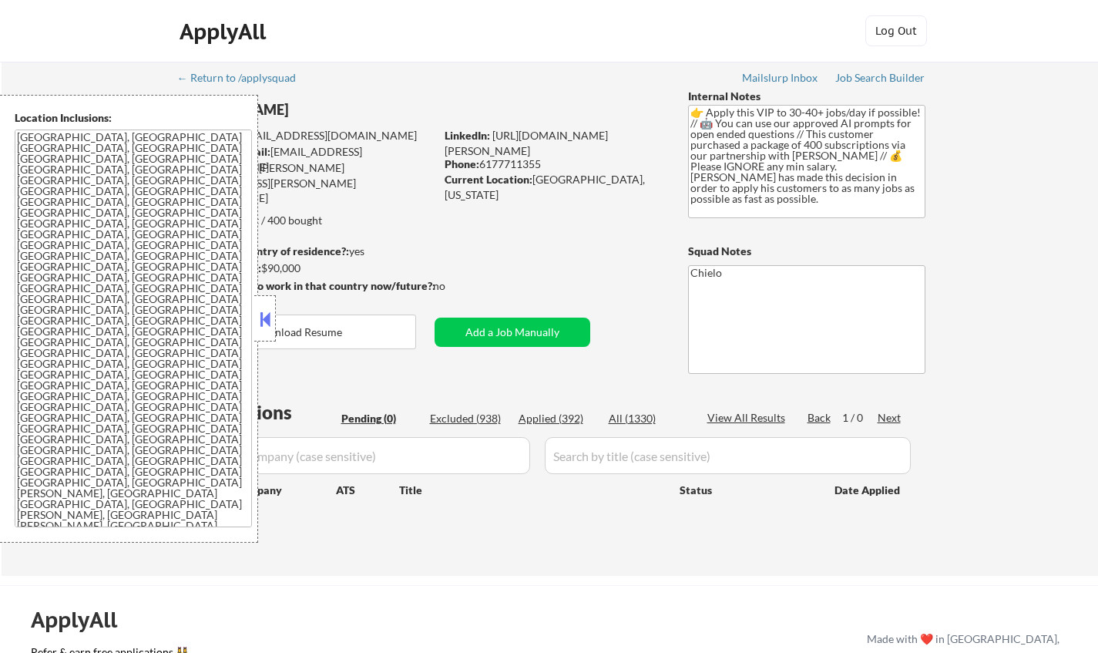
click at [266, 321] on button at bounding box center [265, 318] width 17 height 23
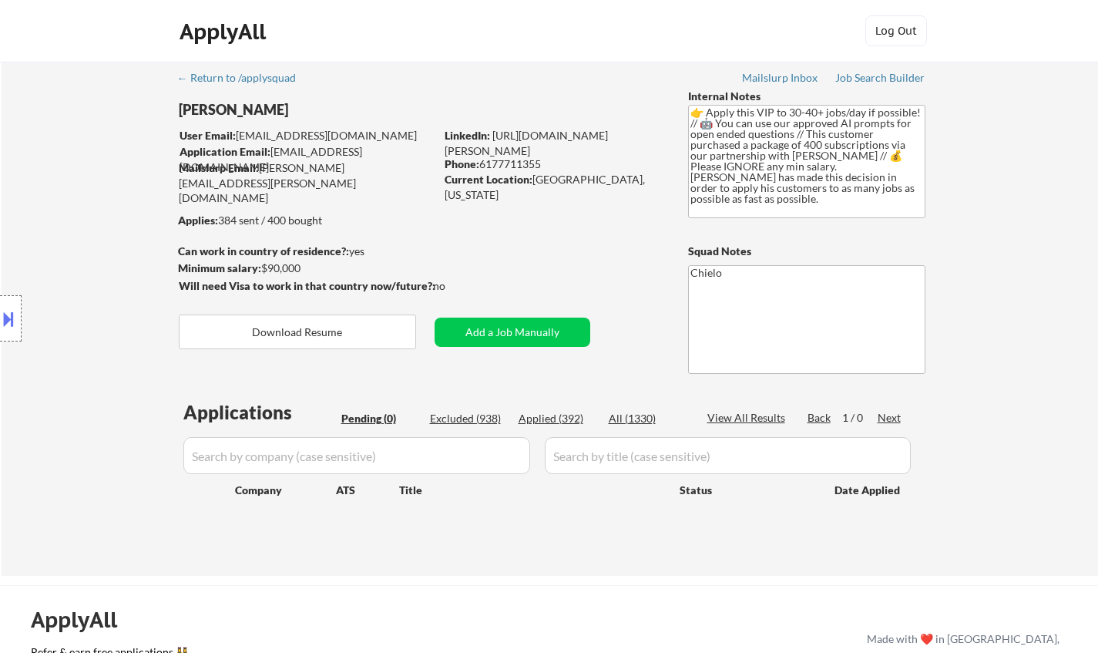
click at [458, 418] on div "Excluded (938)" at bounding box center [468, 418] width 77 height 15
select select ""excluded__location_""
select select ""excluded__other_""
select select ""excluded__bad_match_""
select select ""excluded__location_""
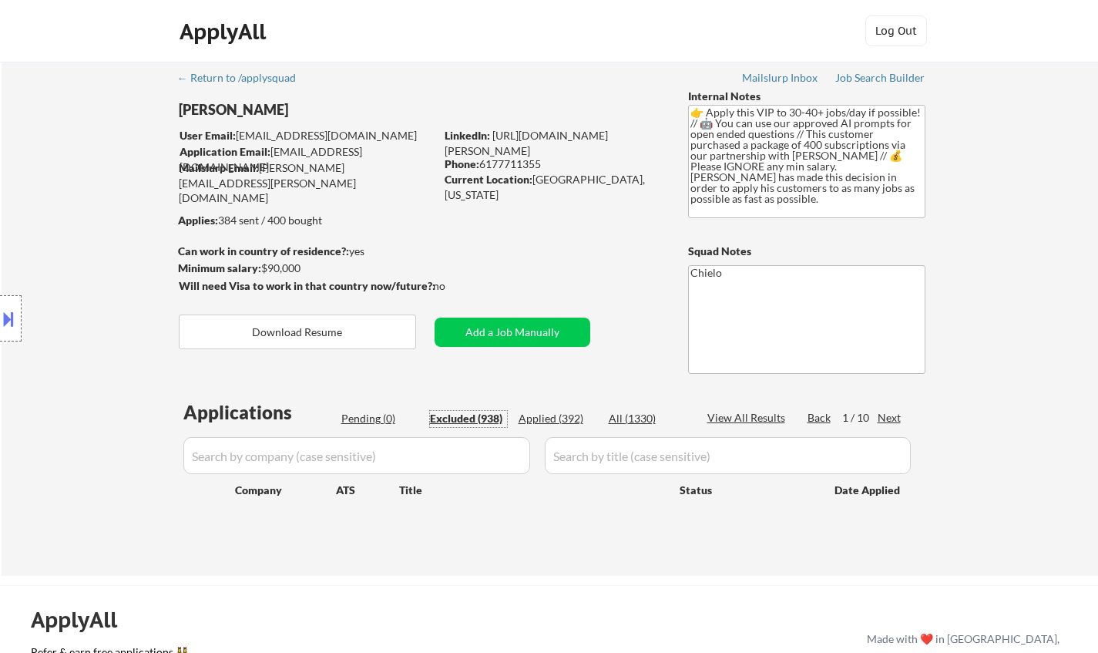
select select ""excluded__expired_""
select select ""excluded__location_""
select select ""excluded__expired_""
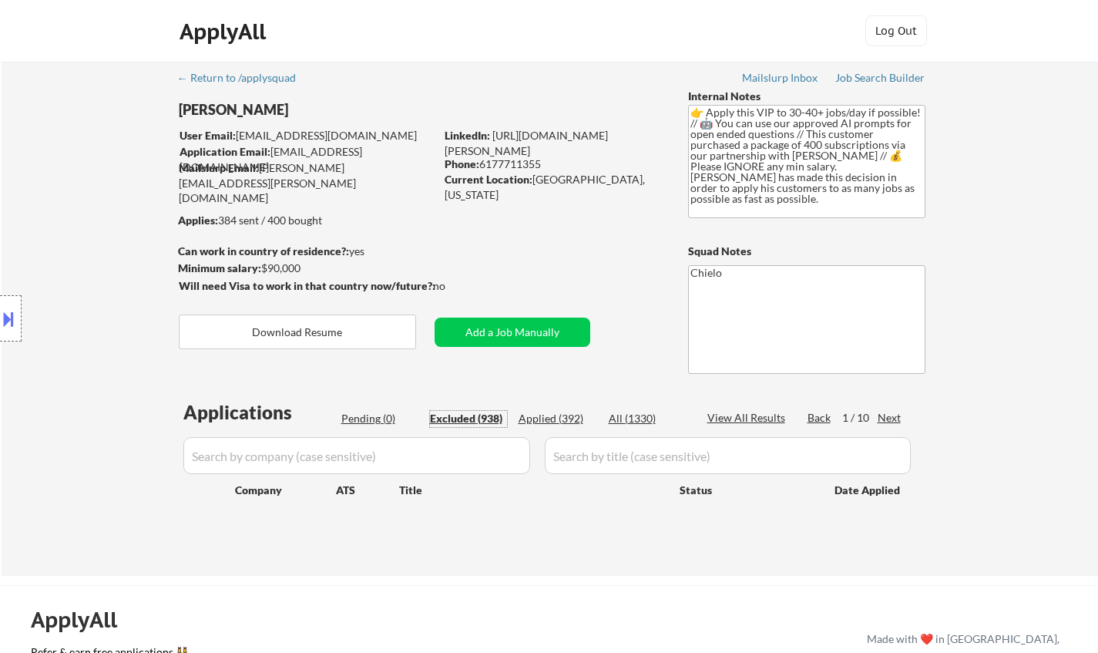
select select ""excluded__location_""
select select ""excluded__other_""
select select ""excluded__location_""
select select ""excluded__expired_""
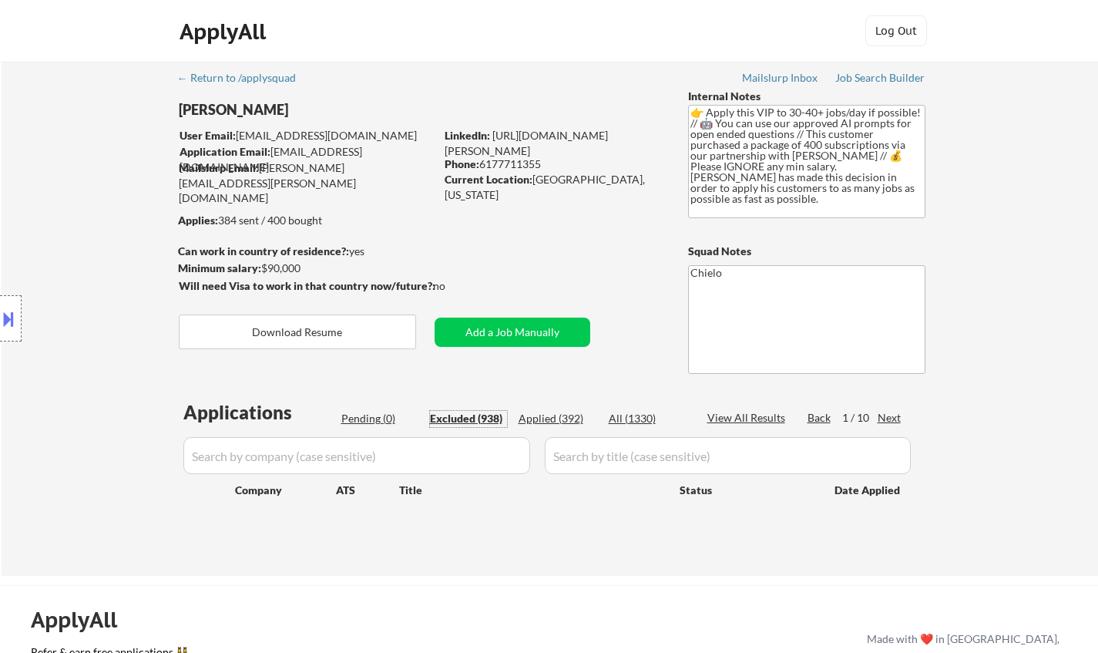
select select ""excluded__expired_""
select select ""excluded""
select select ""excluded__other_""
select select ""excluded__location_""
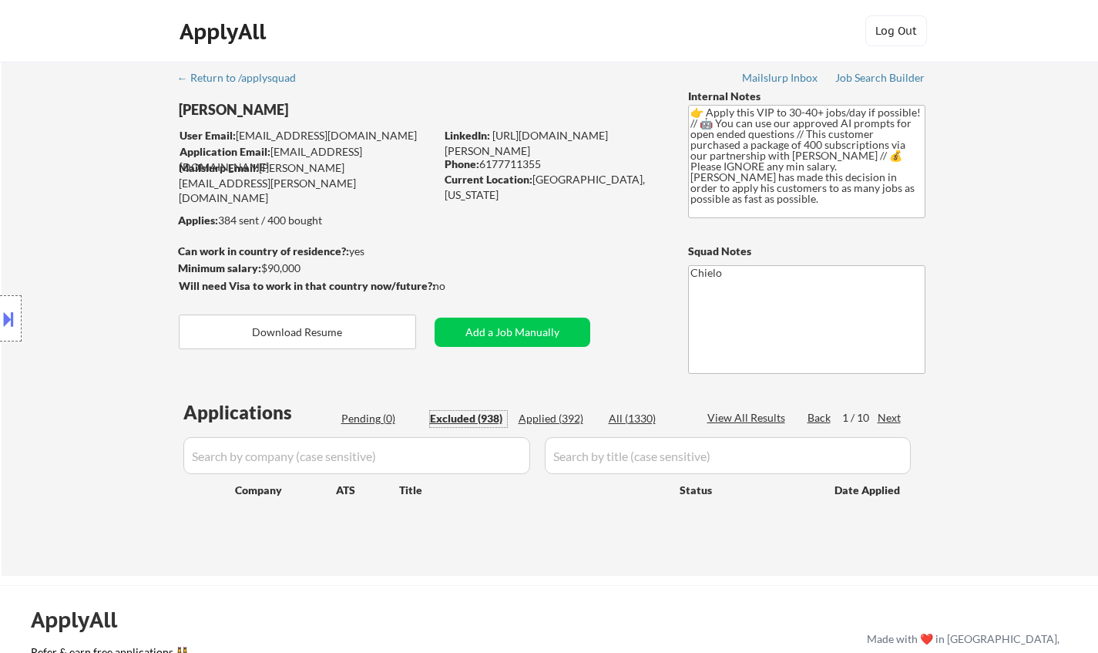
select select ""excluded__location_""
select select ""excluded__expired_""
select select ""excluded__other_""
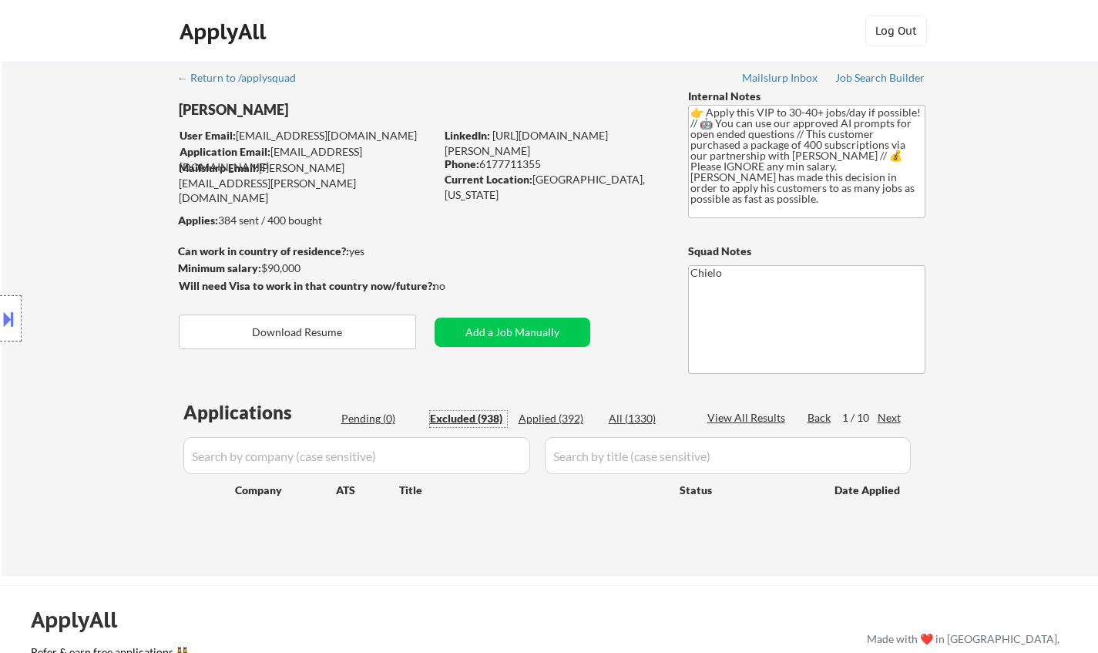
select select ""excluded__location_""
select select ""excluded__expired_""
select select ""excluded__location_""
select select ""excluded__salary_""
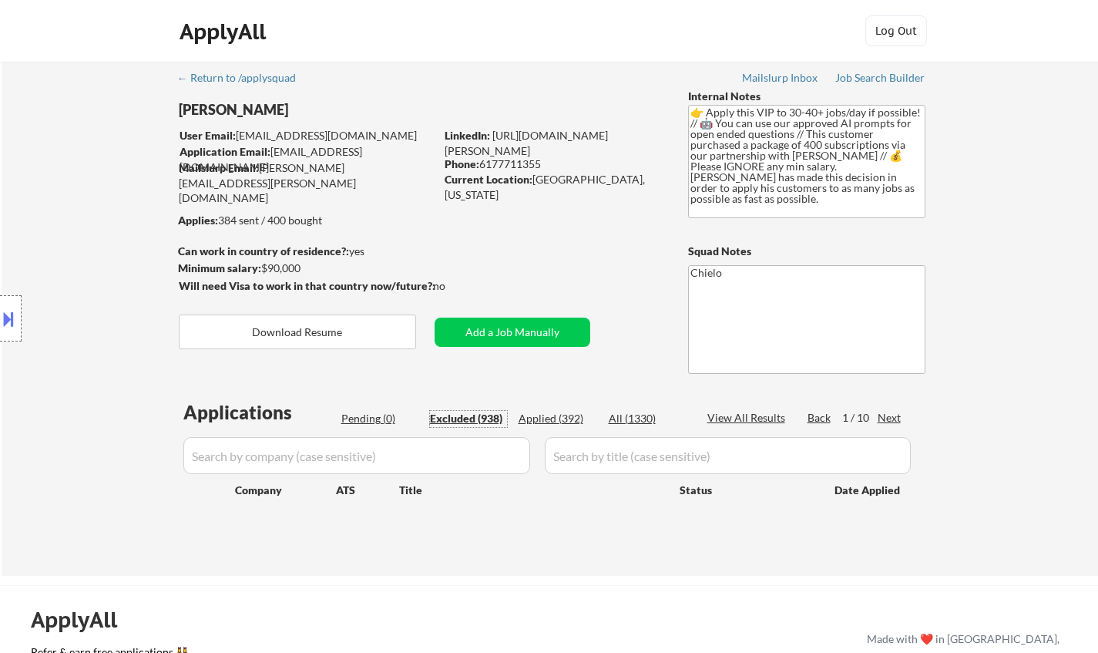
select select ""excluded__bad_match_""
select select ""excluded__expired_""
select select ""excluded__other_""
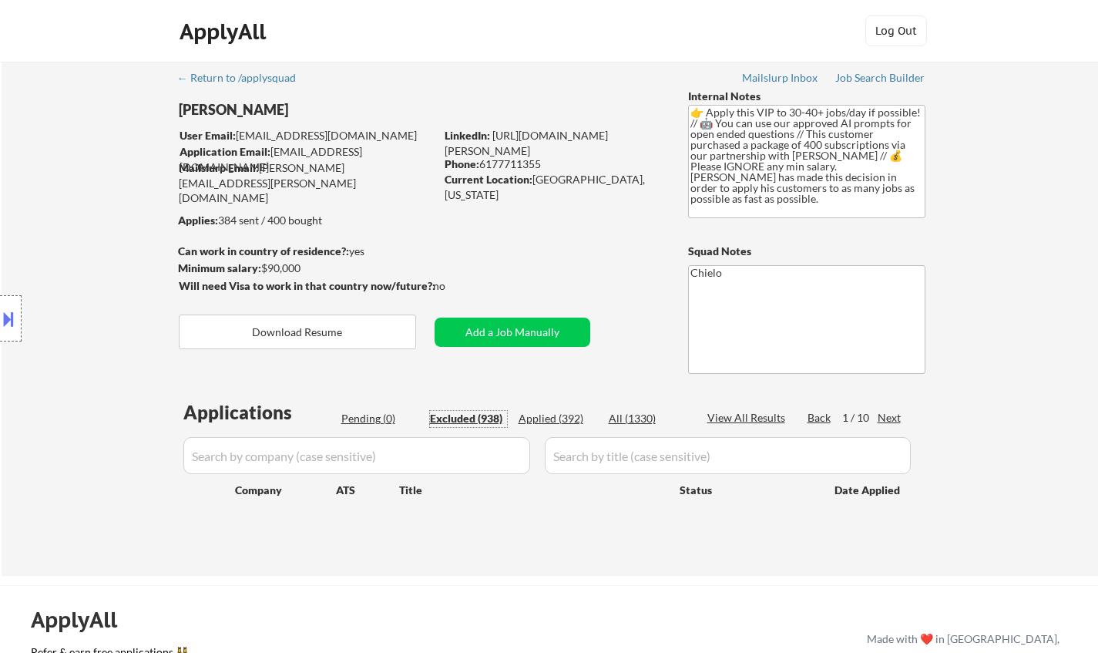
select select ""excluded__location_""
select select ""excluded""
select select ""excluded__expired_""
select select ""excluded__salary_""
select select ""excluded__location_""
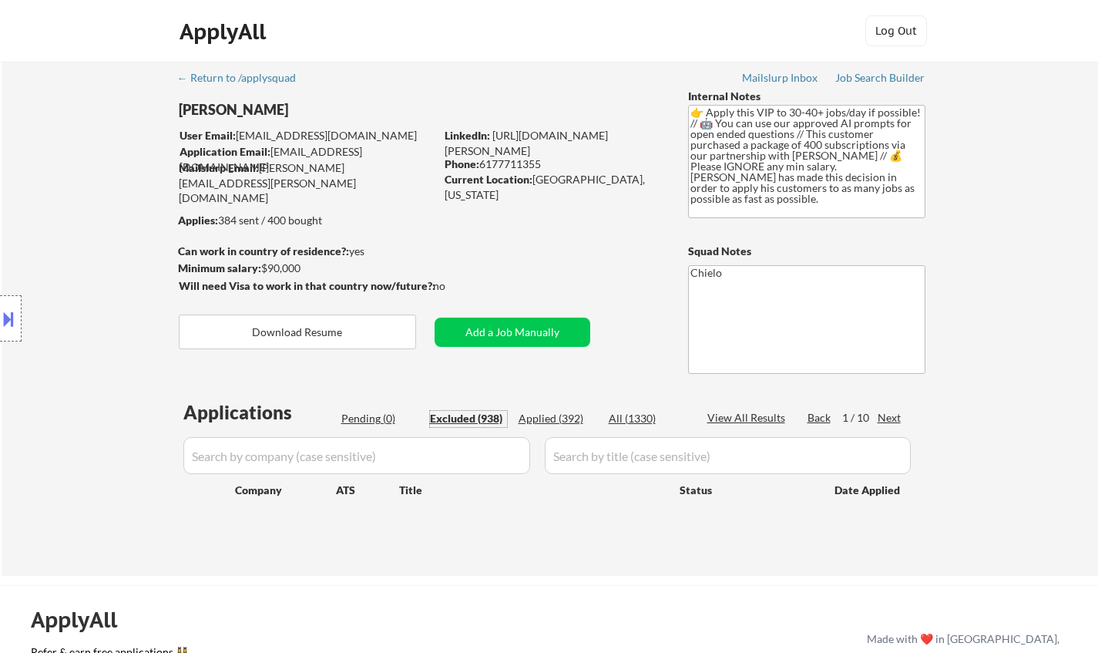
select select ""excluded__expired_""
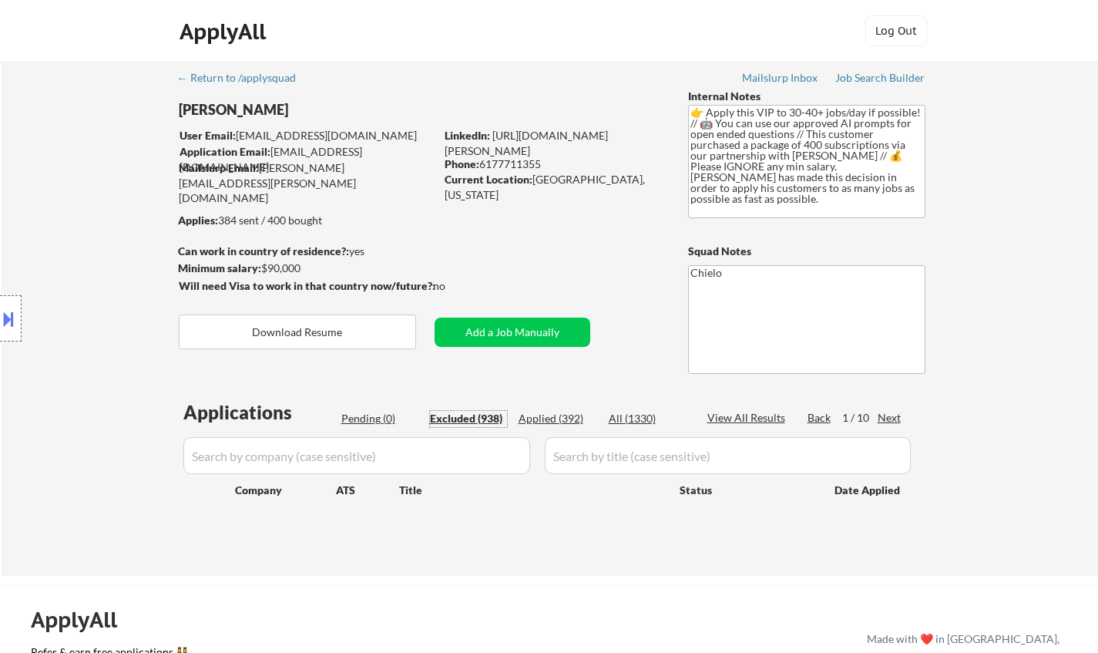
select select ""excluded__expired_""
select select ""excluded__other_""
select select ""excluded__location_""
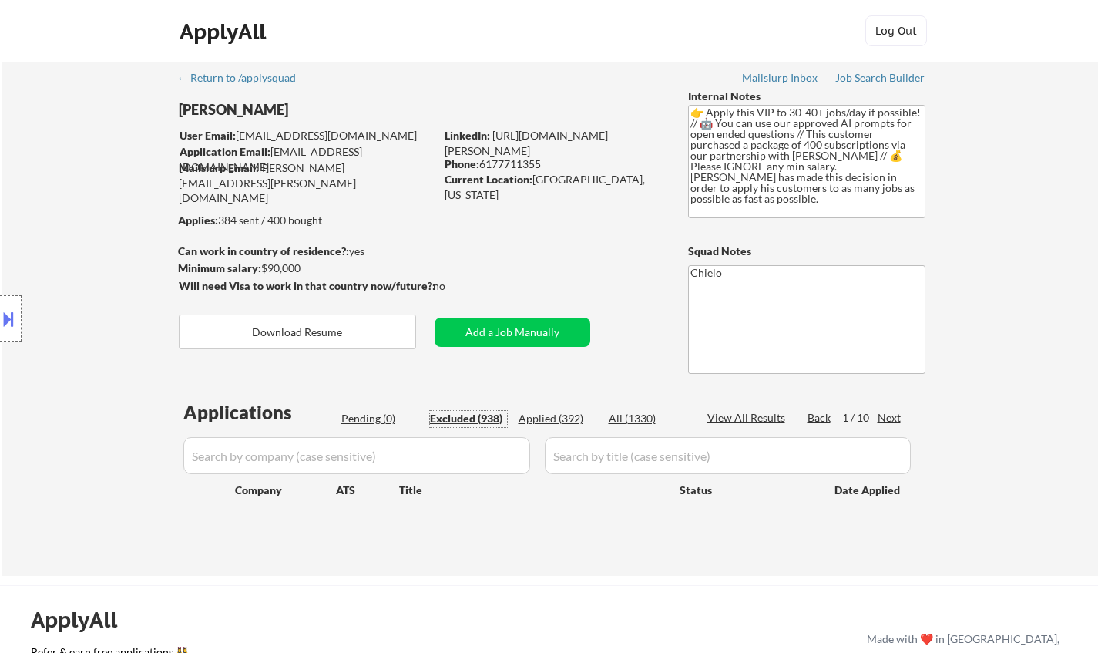
select select ""excluded__location_""
select select ""excluded""
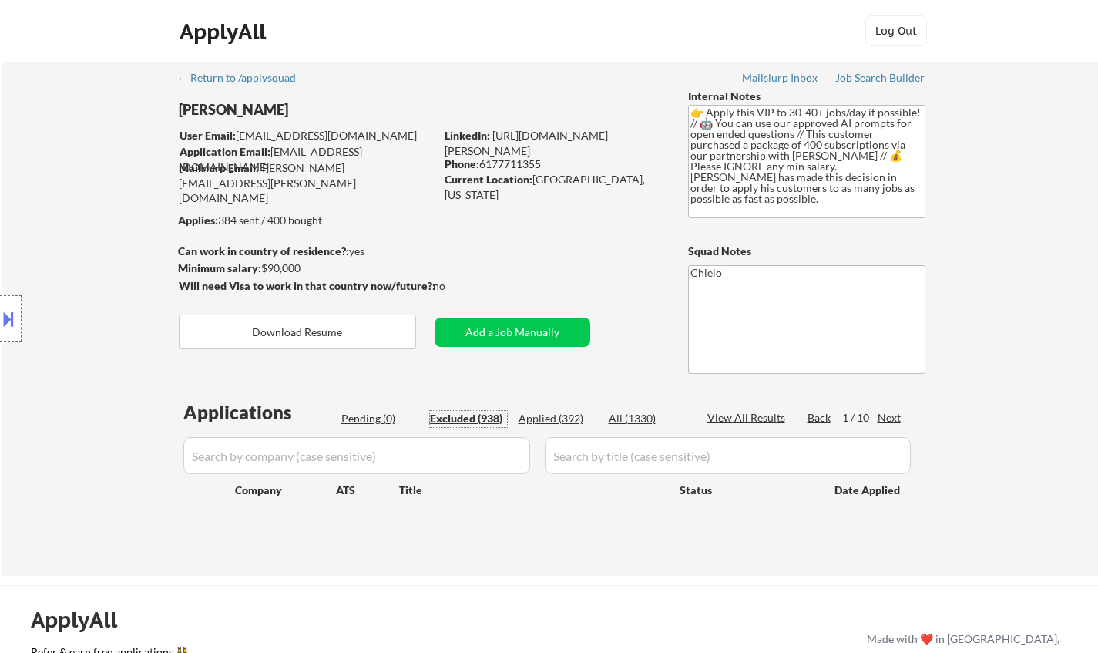
select select ""excluded__expired_""
select select ""excluded__location_""
select select ""excluded__bad_match_""
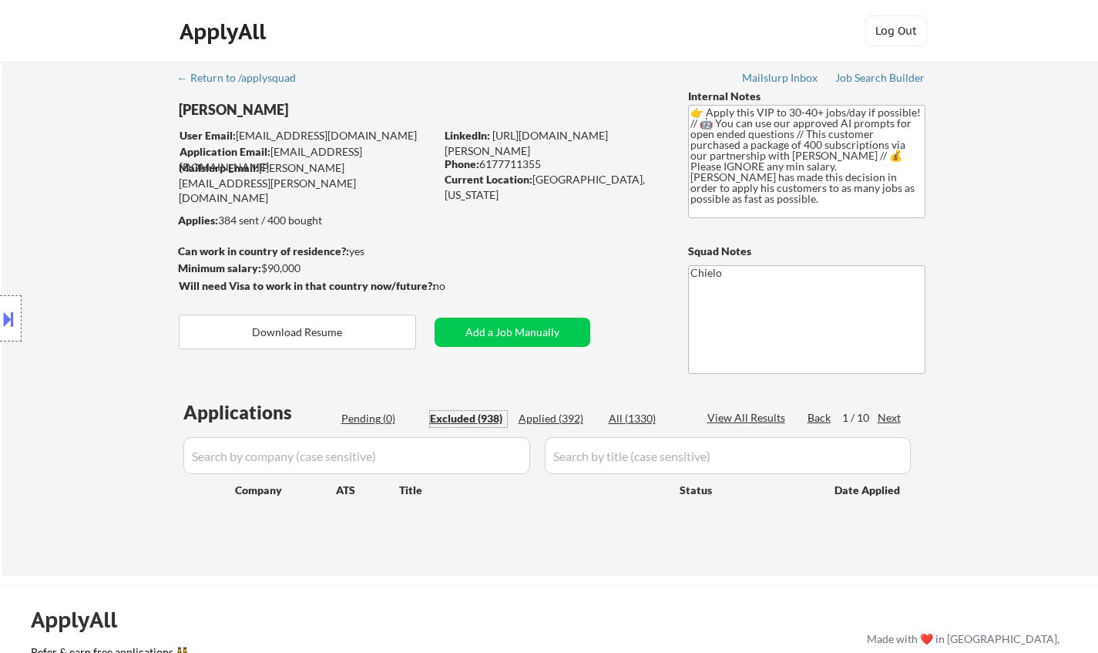
select select ""excluded__location_""
select select ""excluded__expired_""
select select ""excluded__bad_match_""
select select ""excluded__expired_""
select select ""excluded__location_""
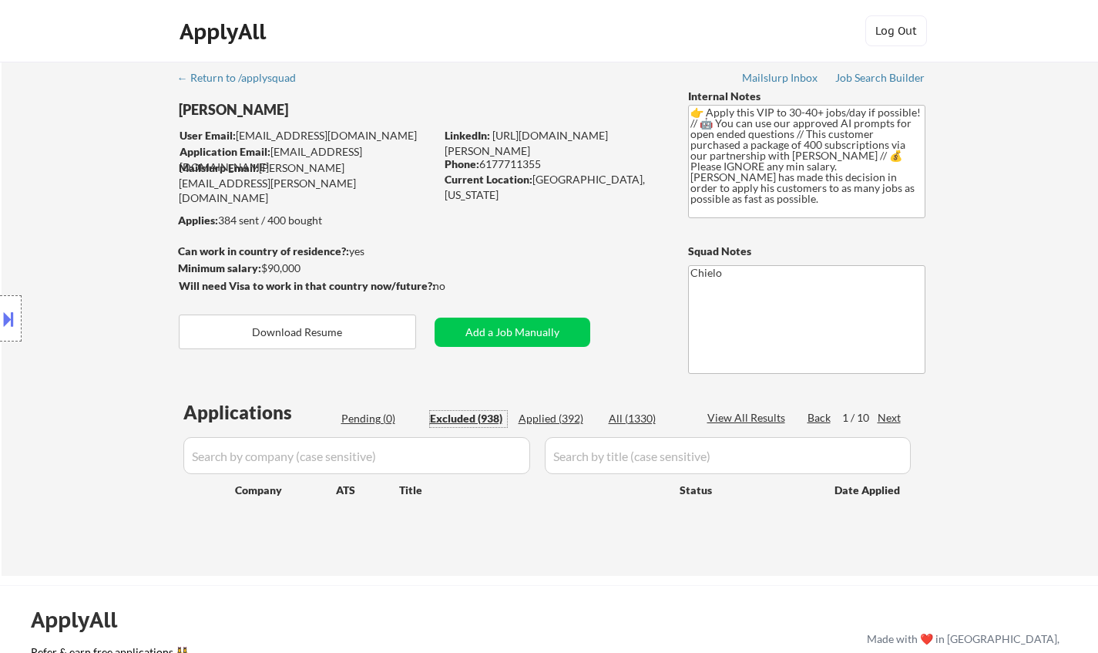
select select ""excluded__location_""
select select ""excluded__other_""
select select ""excluded__expired_""
select select ""excluded__location_""
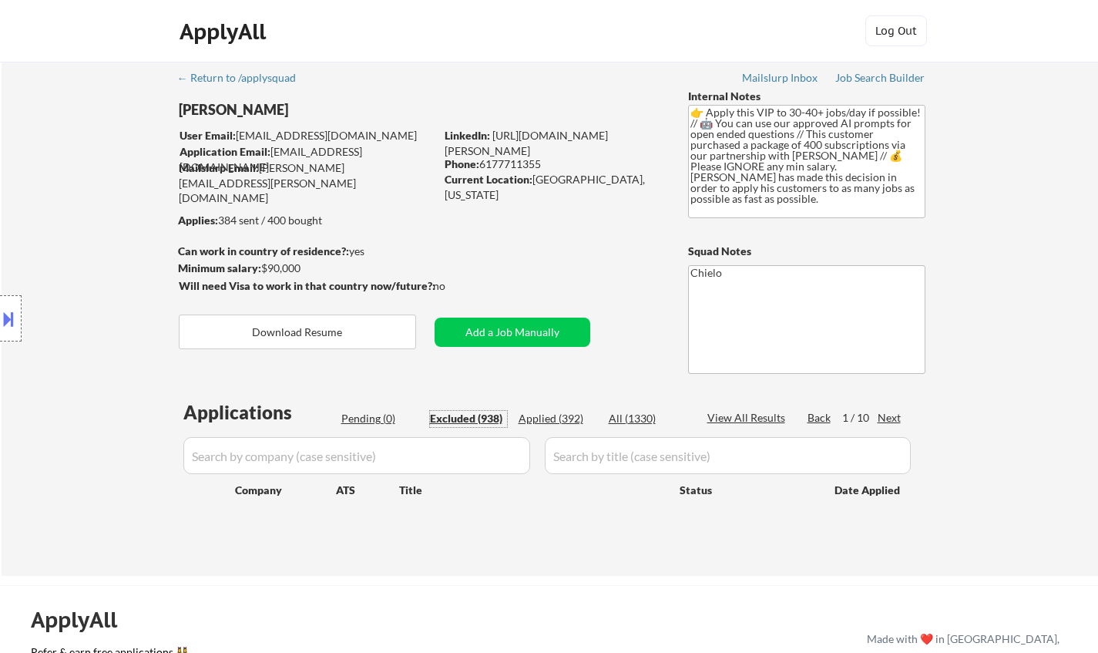
select select ""excluded__bad_match_""
select select ""excluded__location_""
select select ""excluded__expired_""
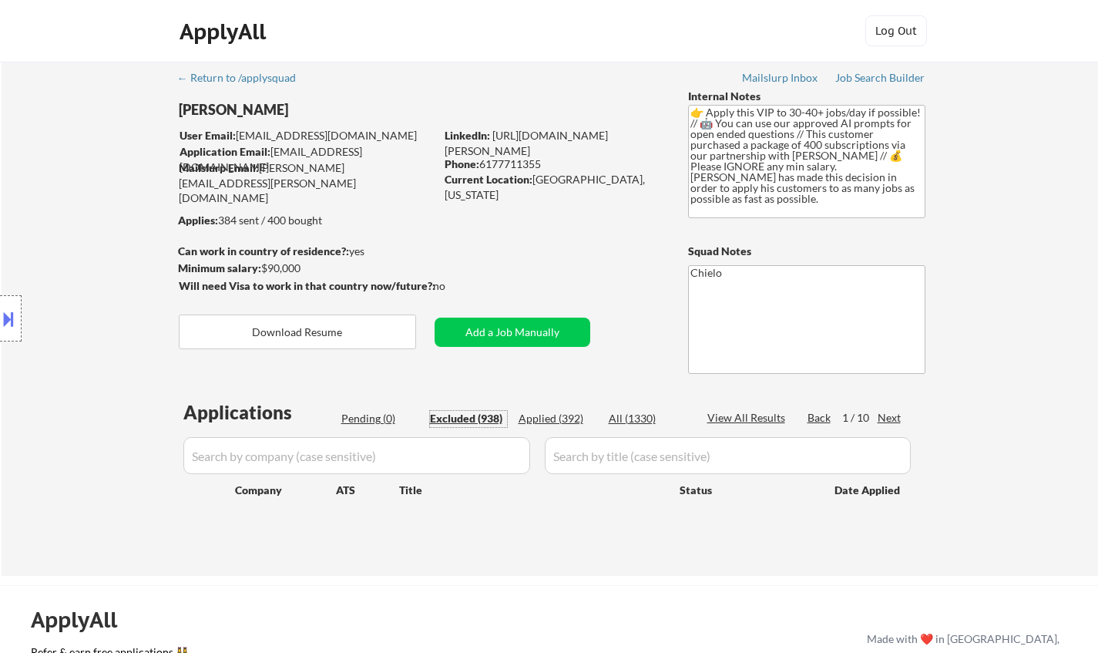
select select ""excluded__expired_""
select select ""excluded__location_""
select select ""excluded__expired_""
select select ""excluded__location_""
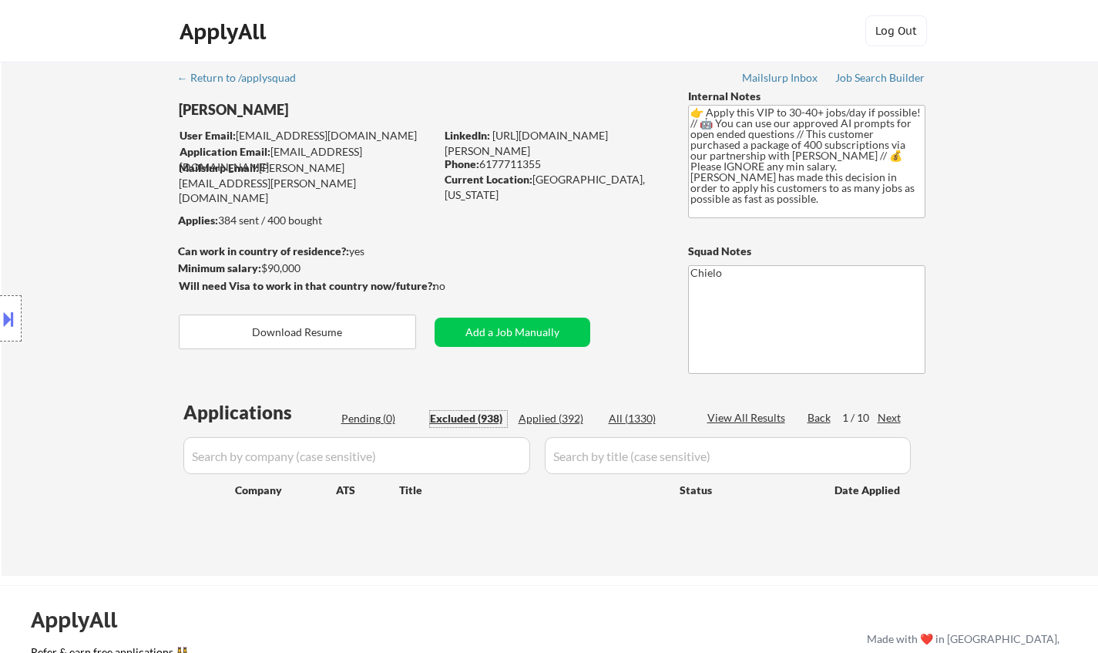
select select ""excluded__location_""
select select ""excluded__bad_match_""
select select ""excluded__expired_""
select select ""excluded__location_""
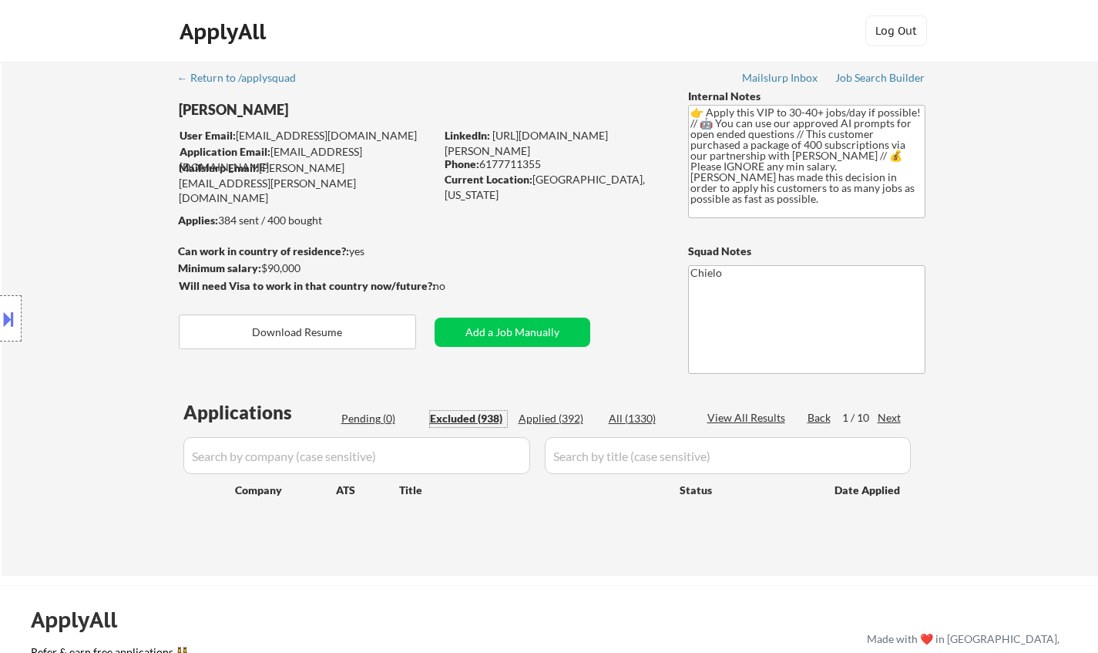
select select ""excluded__expired_""
select select ""excluded__bad_match_""
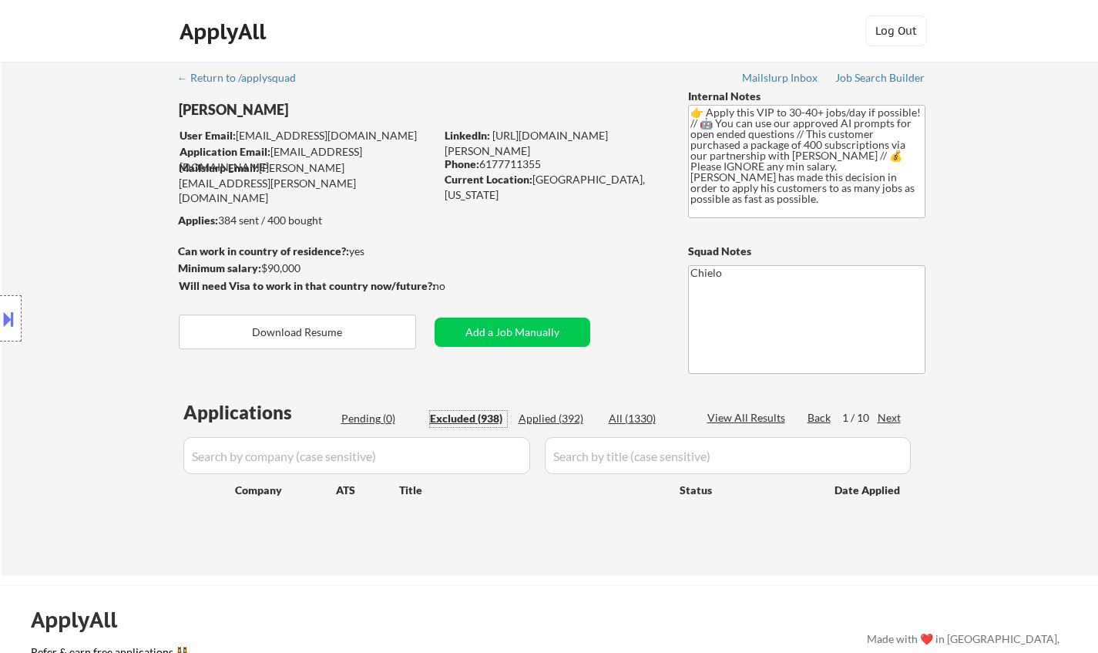
select select ""excluded__location_""
select select ""excluded""
select select ""excluded__location_""
select select ""excluded__expired_""
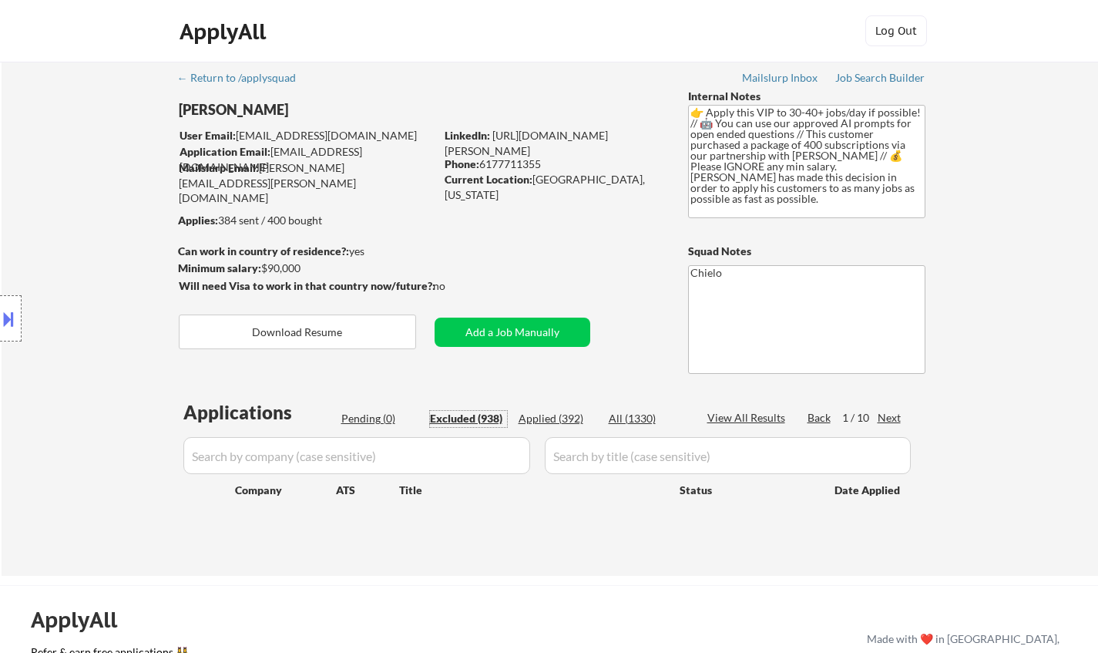
select select ""excluded__location_""
select select ""excluded""
select select ""excluded__expired_""
select select ""excluded""
select select ""excluded__other_""
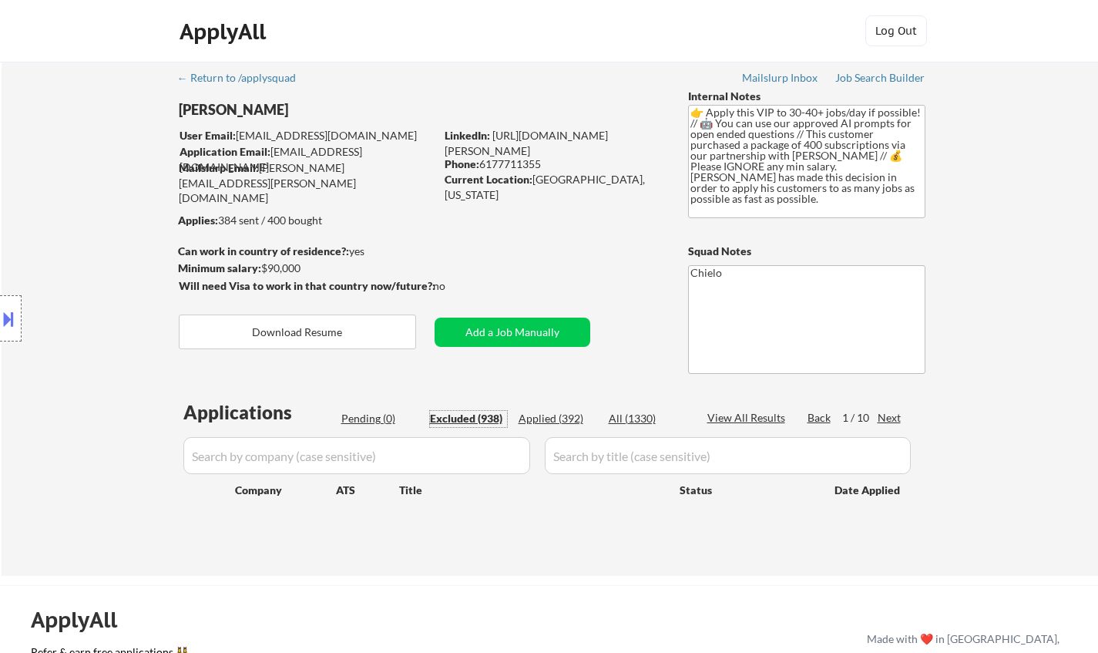
select select ""excluded__bad_match_""
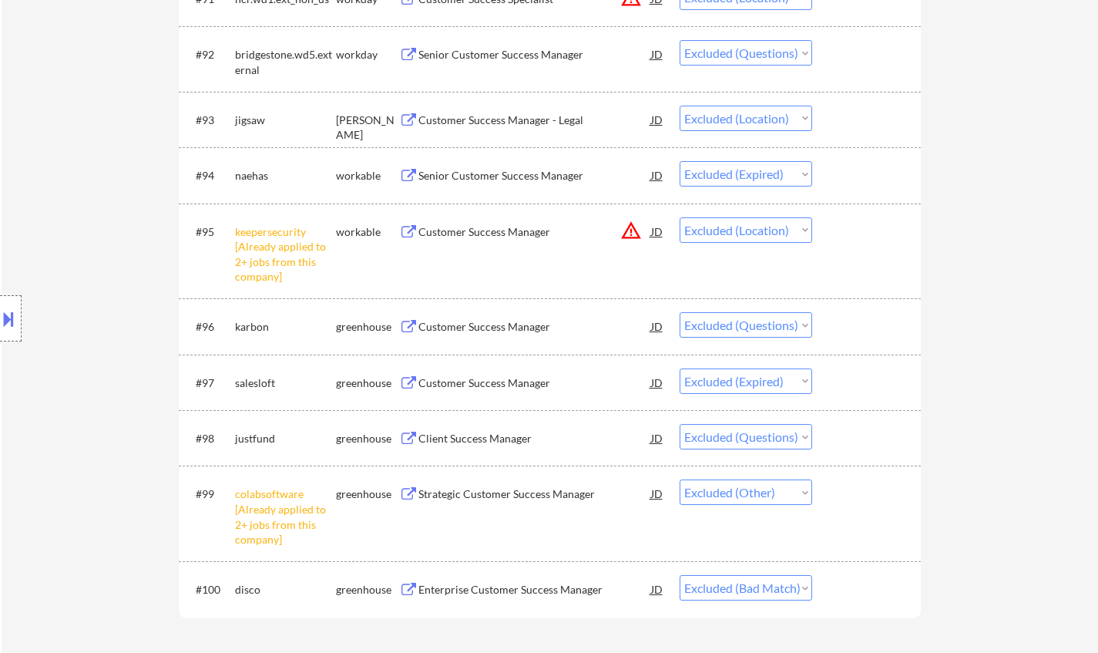
scroll to position [6010, 0]
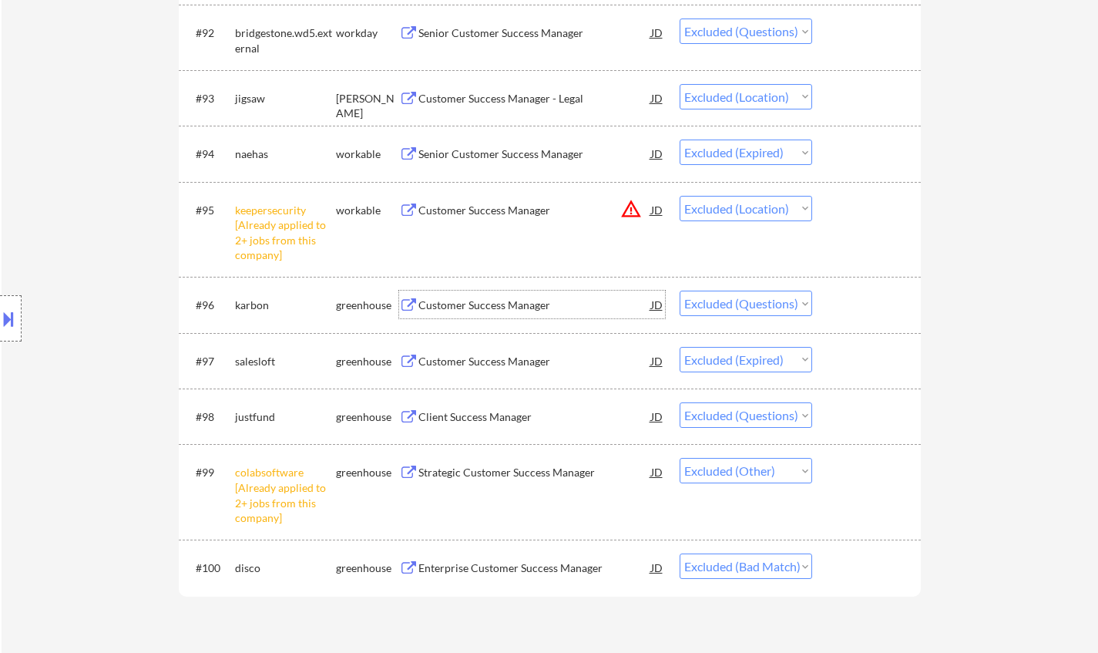
click at [476, 304] on div "Customer Success Manager" at bounding box center [534, 304] width 233 height 15
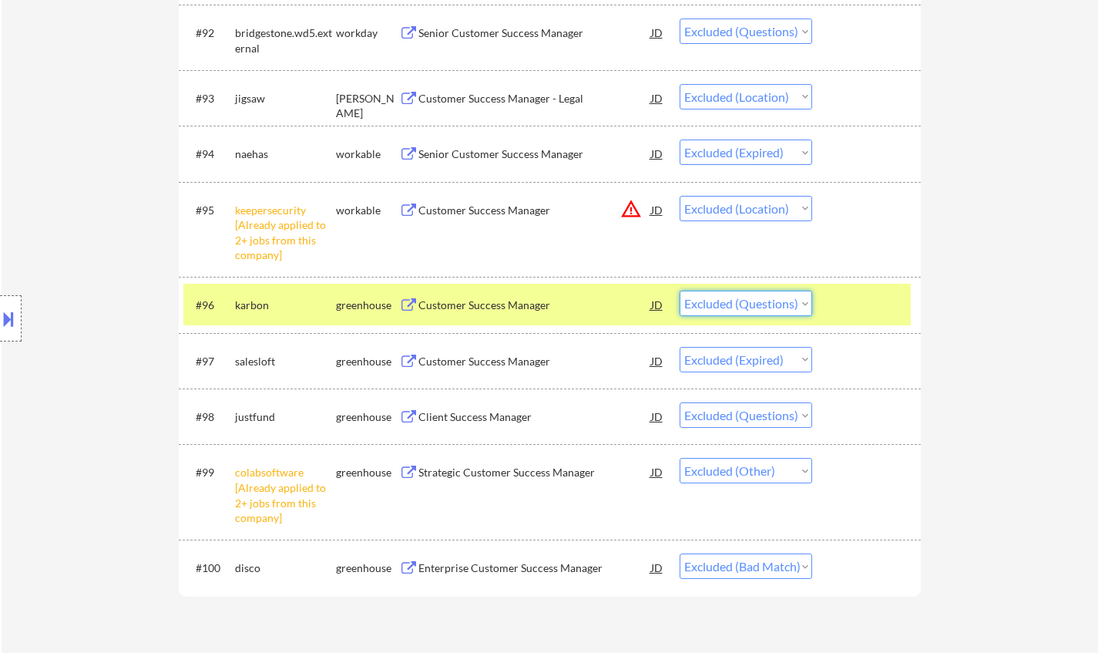
click at [736, 306] on select "Choose an option... Pending Applied Excluded (Questions) Excluded (Expired) Exc…" at bounding box center [746, 302] width 133 height 25
click at [680, 291] on select "Choose an option... Pending Applied Excluded (Questions) Excluded (Expired) Exc…" at bounding box center [746, 302] width 133 height 25
select select ""excluded__expired_""
select select ""excluded""
select select ""excluded__other_""
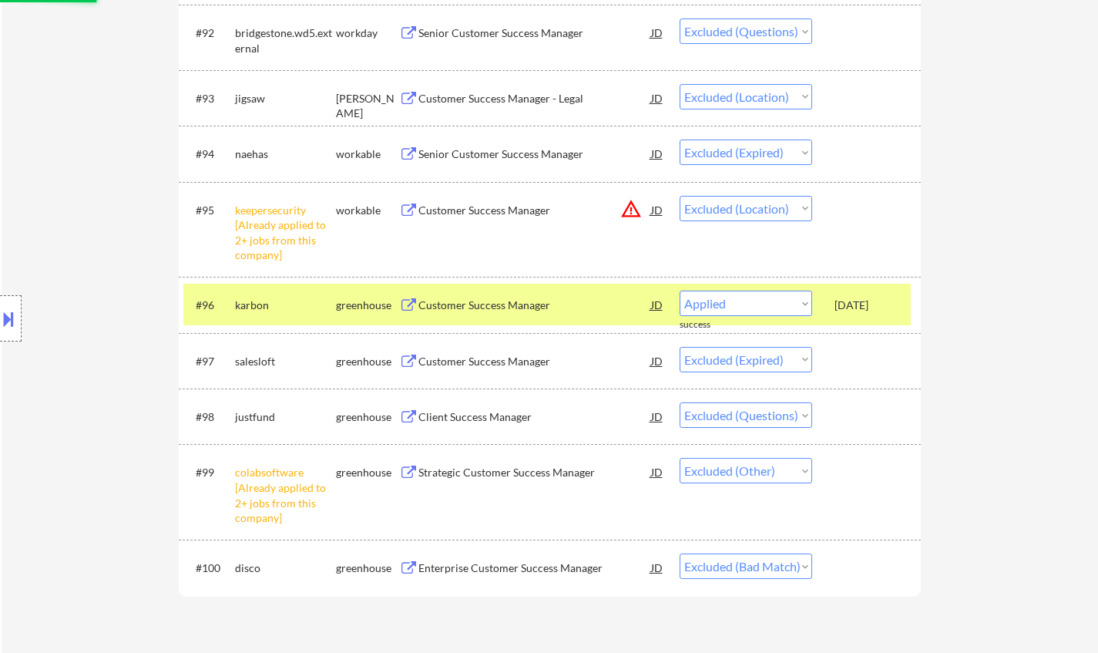
select select ""excluded__bad_match_""
select select ""excluded__location_""
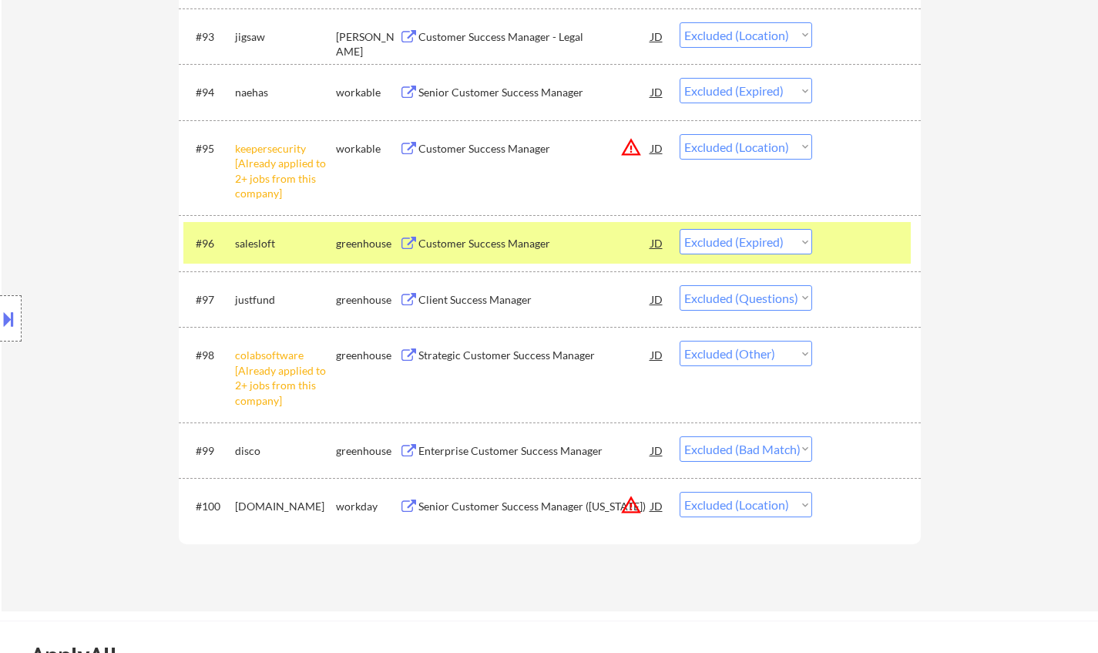
scroll to position [6164, 0]
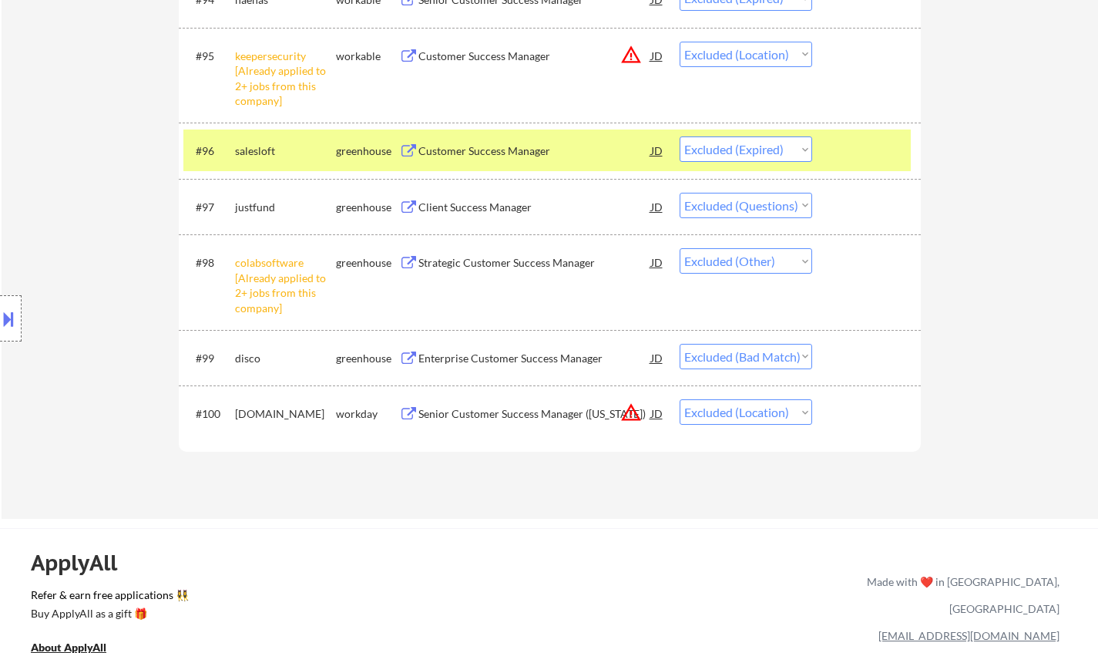
click at [522, 355] on div "Enterprise Customer Success Manager" at bounding box center [534, 358] width 233 height 15
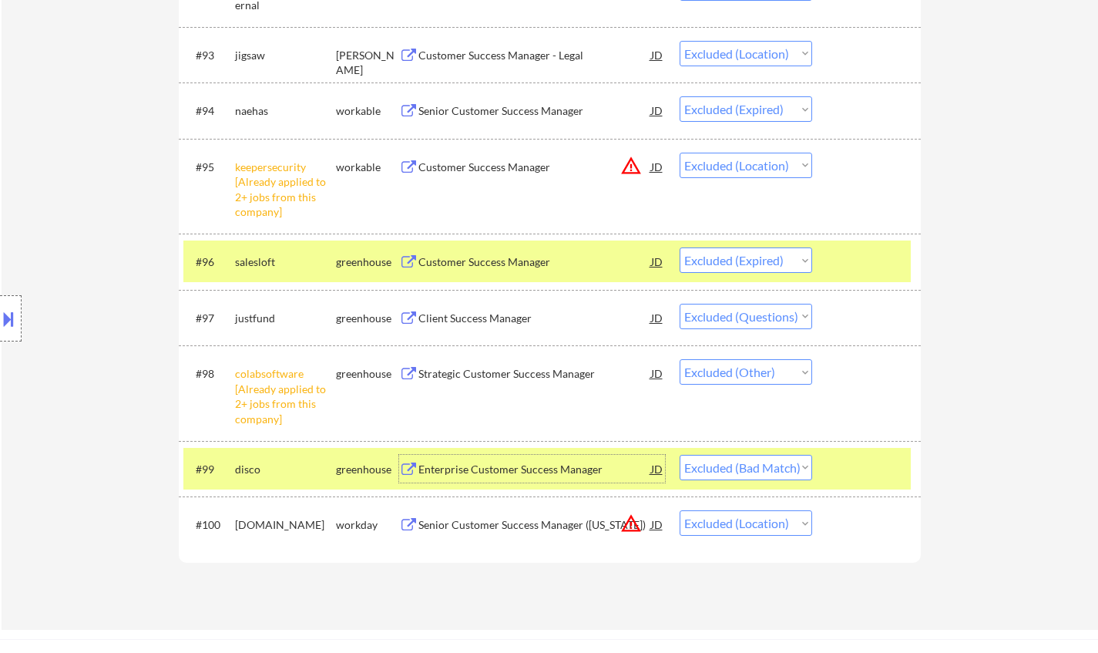
scroll to position [0, 0]
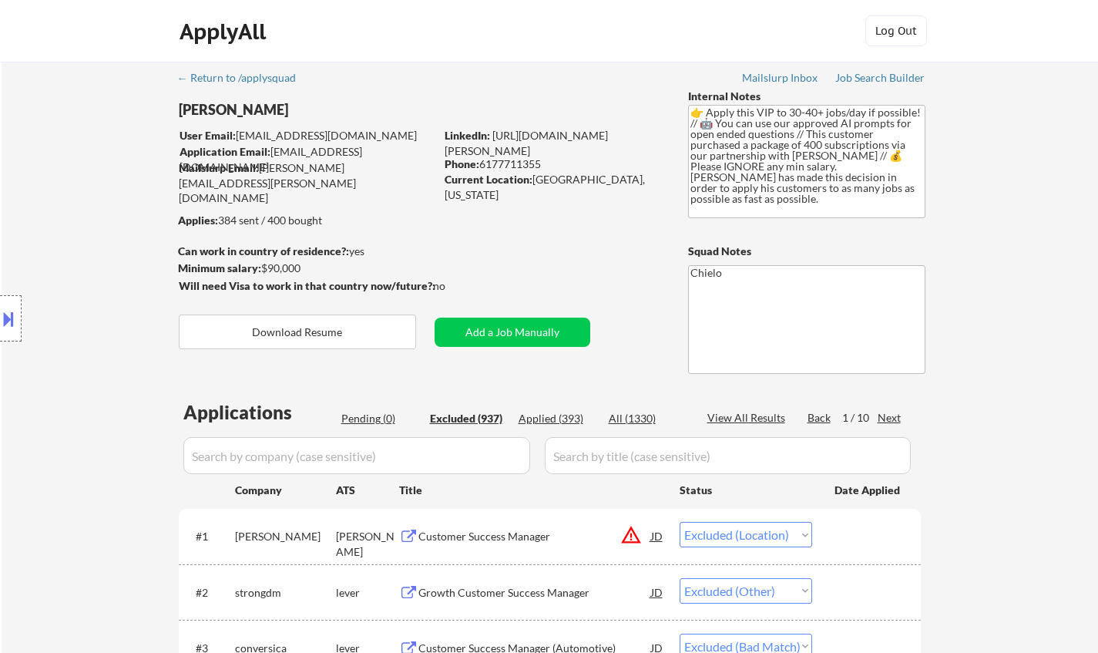
click at [896, 415] on div "Next" at bounding box center [890, 417] width 25 height 15
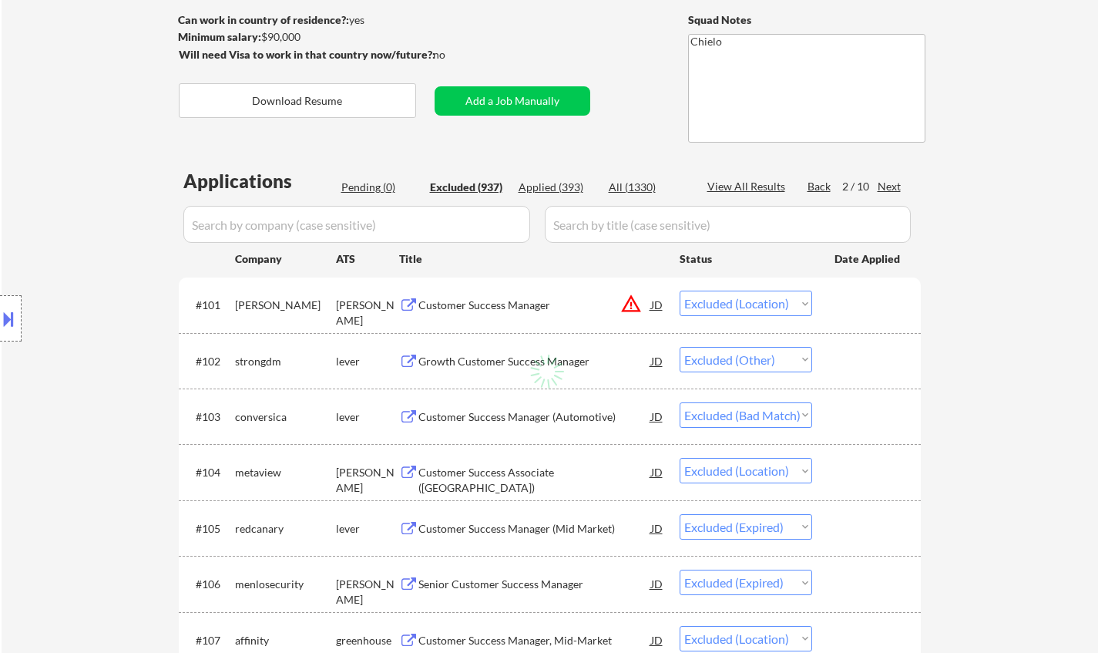
select select ""excluded__expired_""
select select ""excluded__location_""
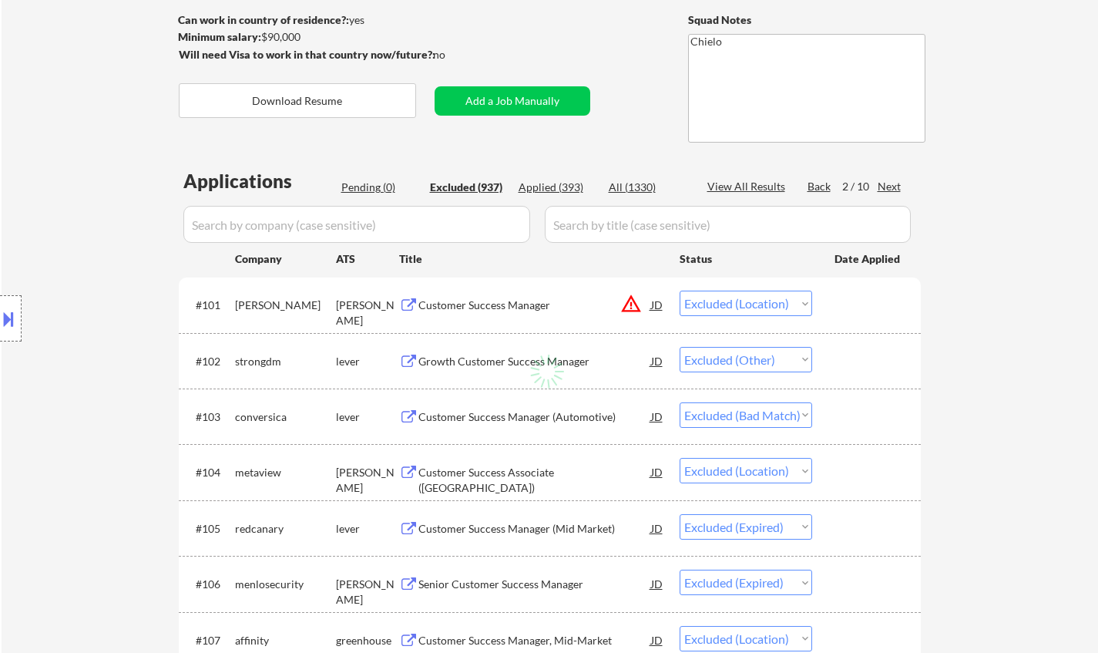
select select ""excluded__expired_""
select select ""excluded__salary_""
select select ""excluded""
select select ""excluded__expired_""
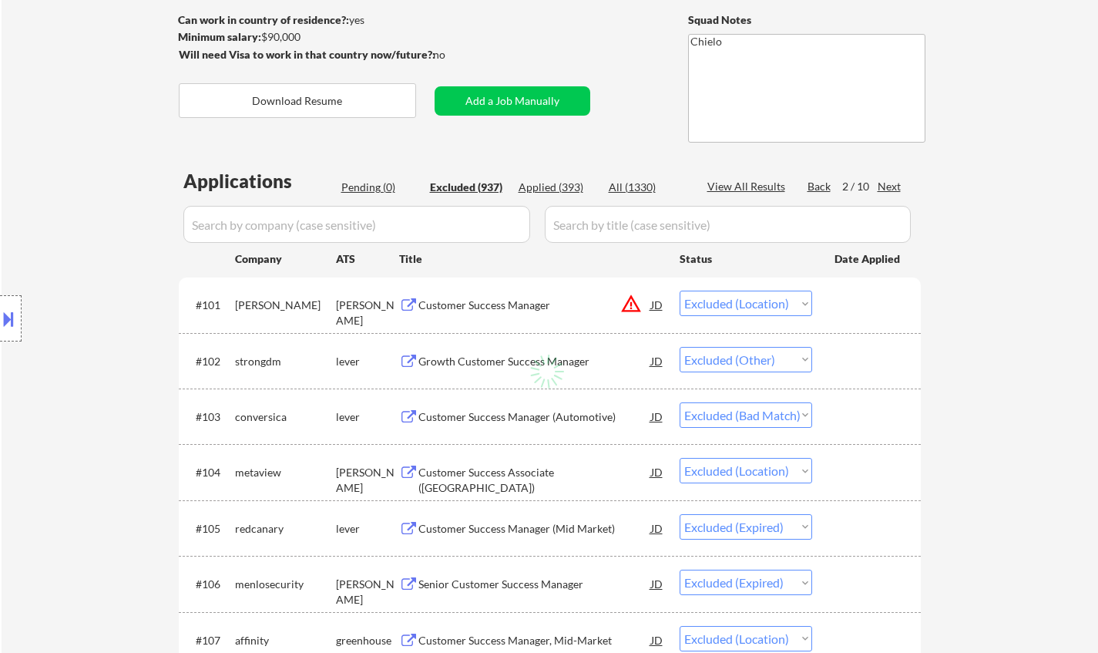
select select ""excluded__expired_""
select select ""excluded__bad_match_""
select select ""excluded__expired_""
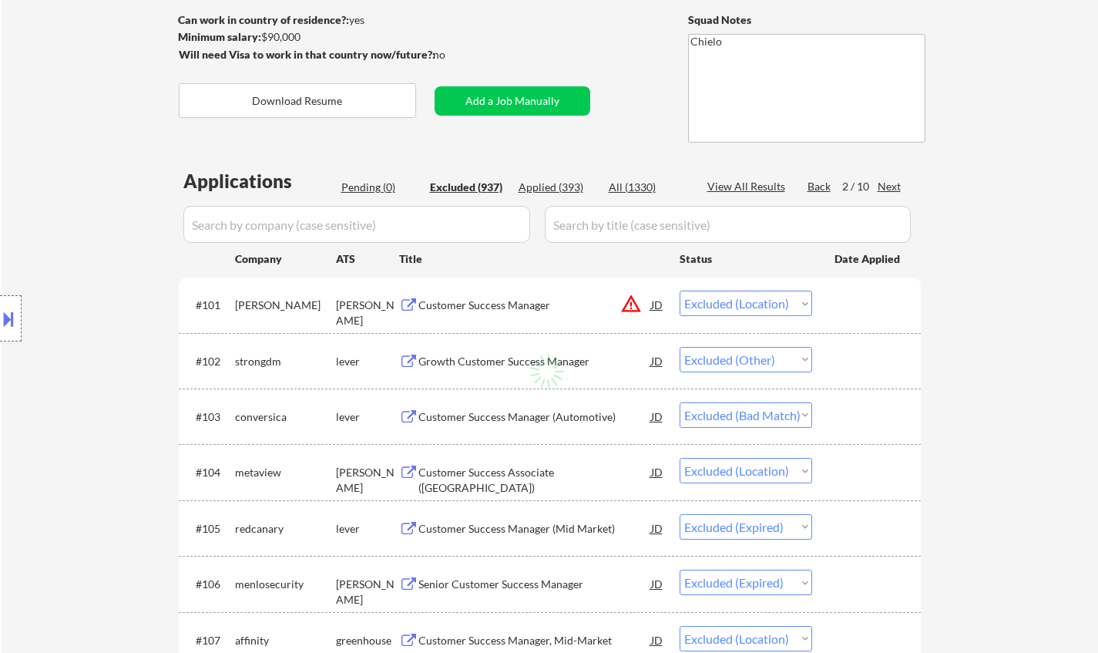
select select ""excluded__other_""
select select ""excluded__expired_""
select select ""excluded__other_""
select select ""excluded__location_""
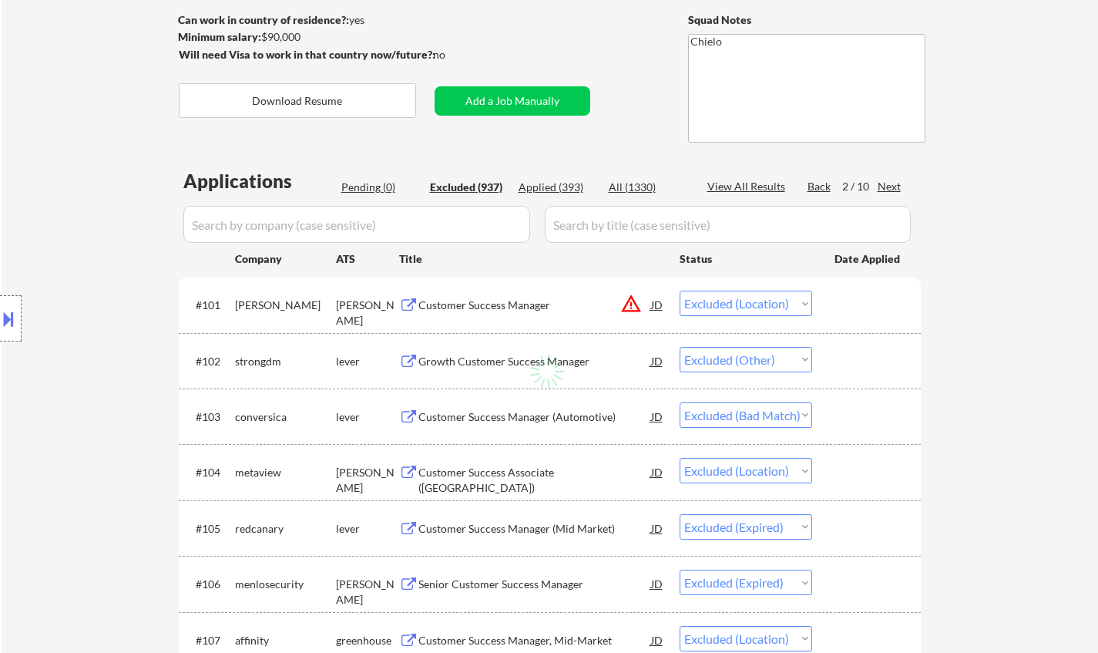
select select ""excluded__location_""
select select ""excluded__bad_match_""
select select ""excluded__other_""
select select ""excluded__location_""
select select ""excluded__other_""
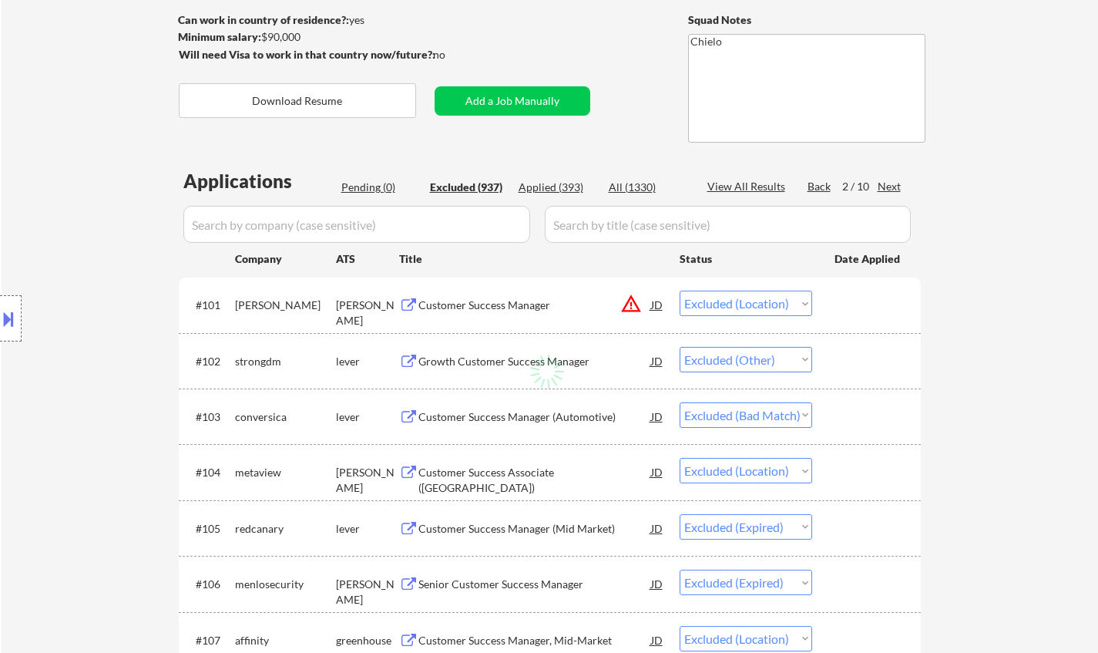
select select ""excluded__expired_""
select select ""excluded__location_""
select select ""excluded__other_""
select select ""excluded__location_""
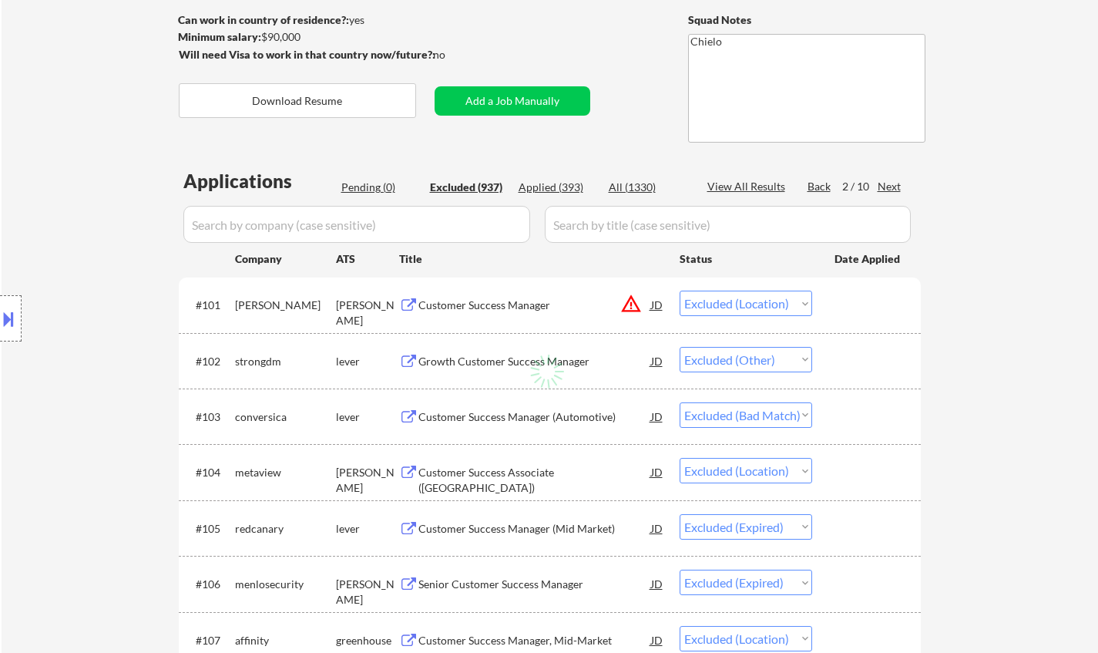
select select ""excluded__expired_""
select select ""excluded__other_""
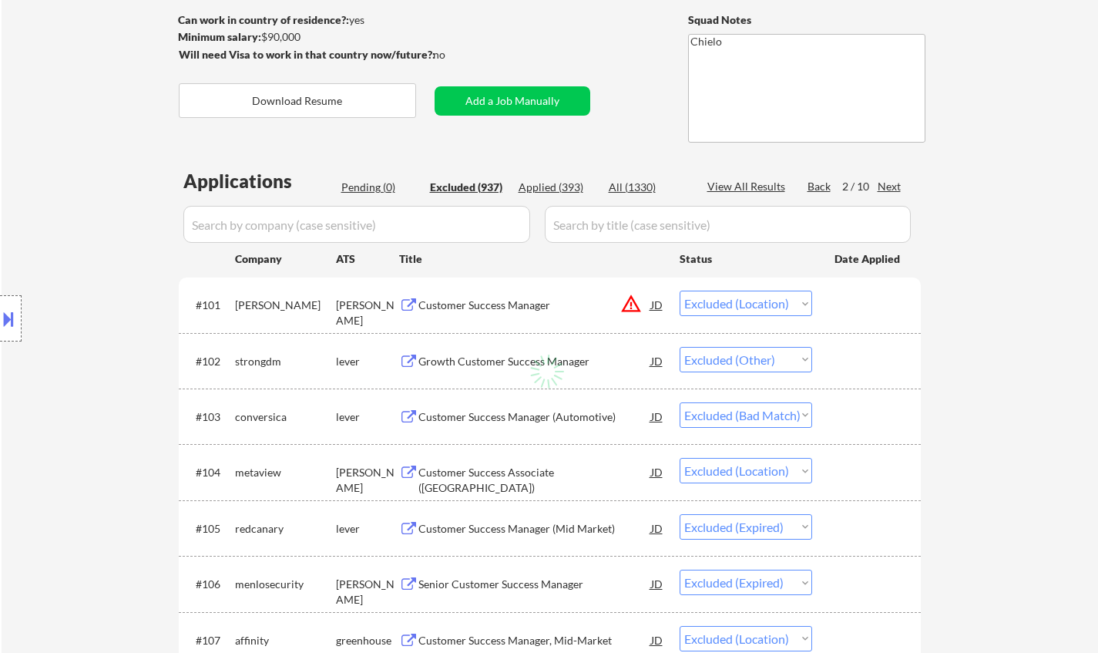
select select ""excluded__bad_match_""
select select ""excluded__other_""
select select ""excluded__expired_""
select select ""excluded__other_""
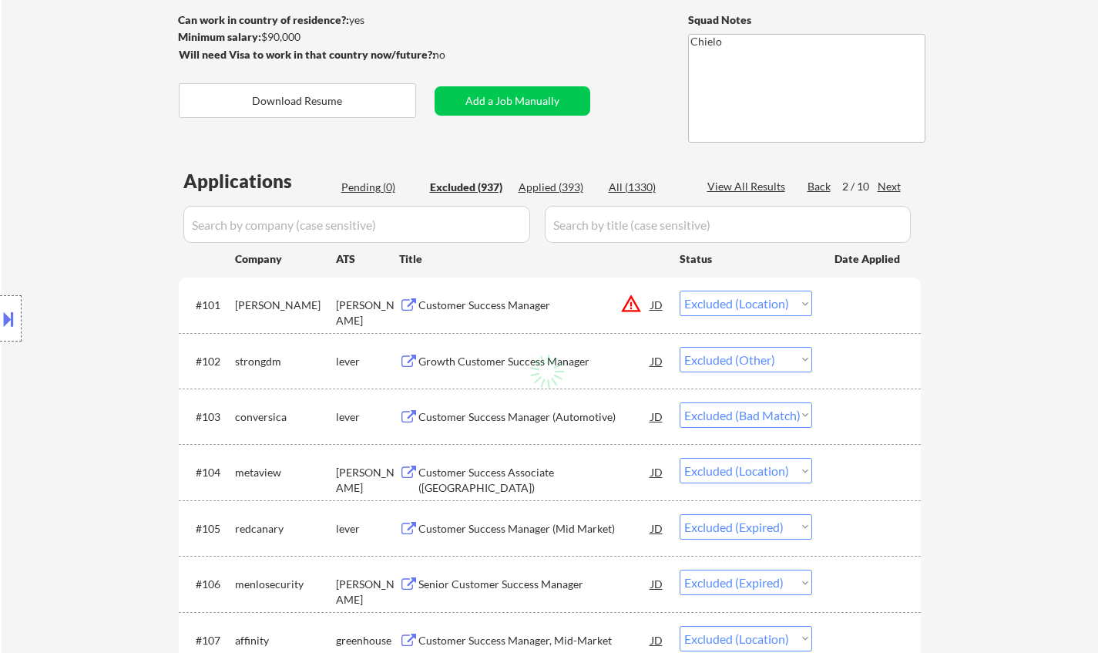
select select ""excluded__bad_match_""
select select ""excluded__location_""
select select ""excluded__other_""
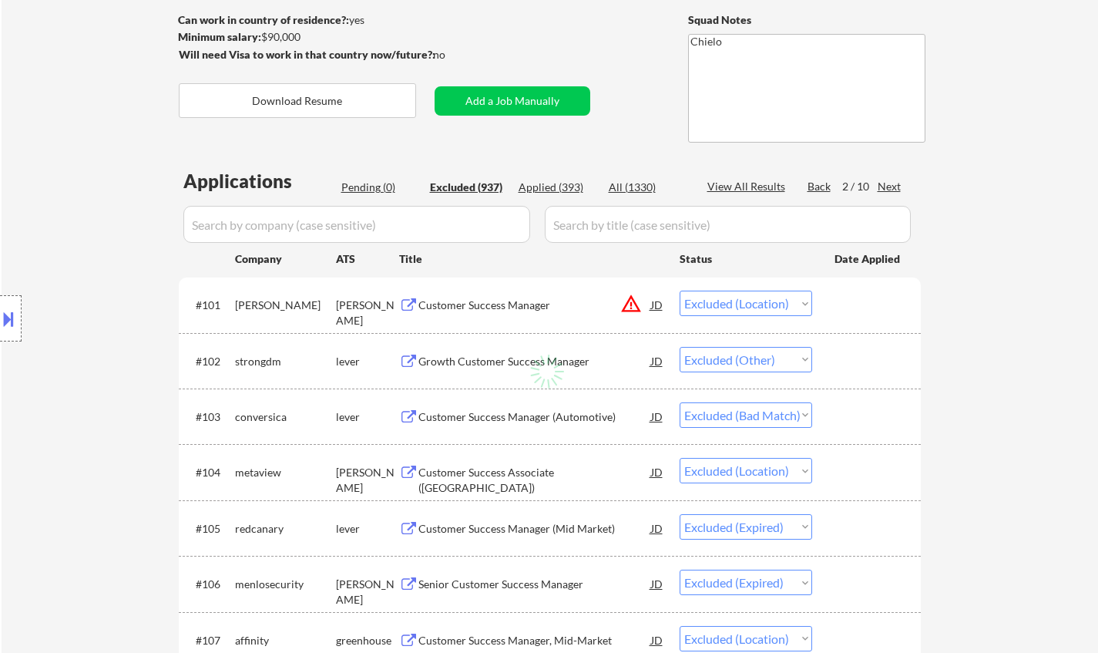
select select ""excluded__location_""
select select ""excluded__other_""
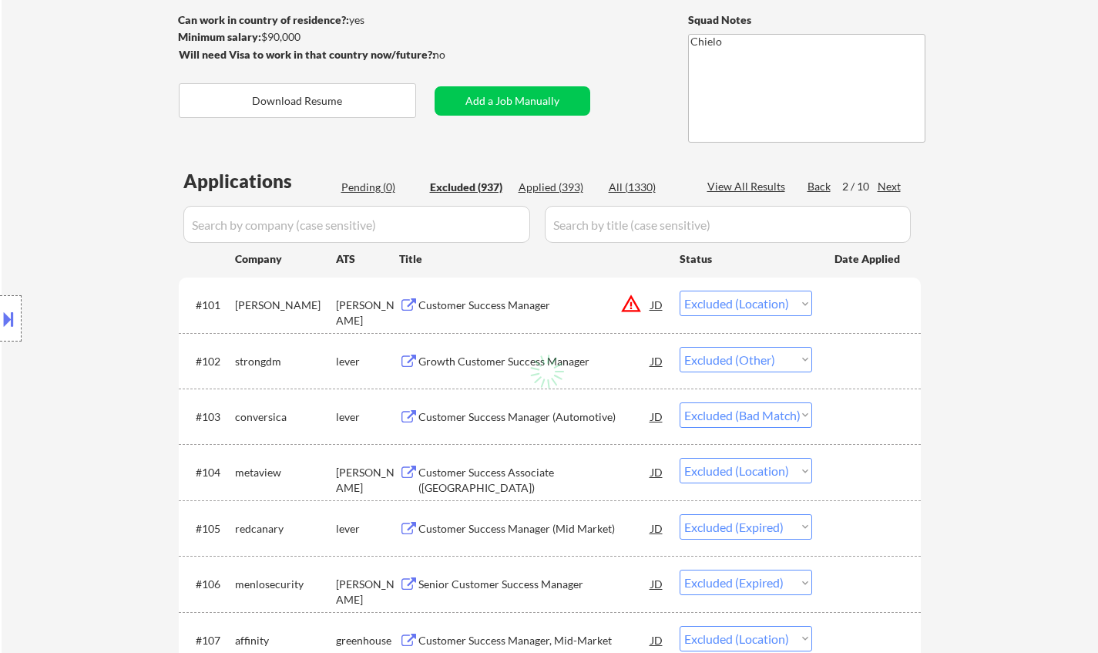
select select ""excluded""
select select ""excluded__expired_""
select select ""excluded""
select select ""excluded__location_""
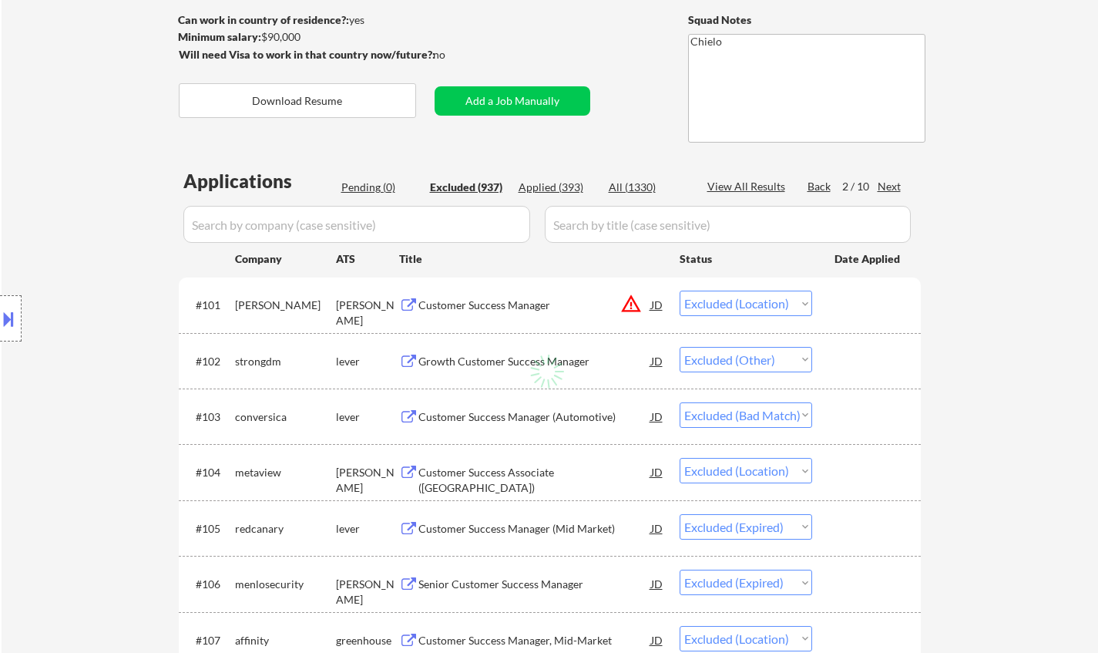
select select ""excluded__other_""
select select ""excluded__expired_""
select select ""excluded__location_""
select select ""excluded__other_""
select select ""excluded__expired_""
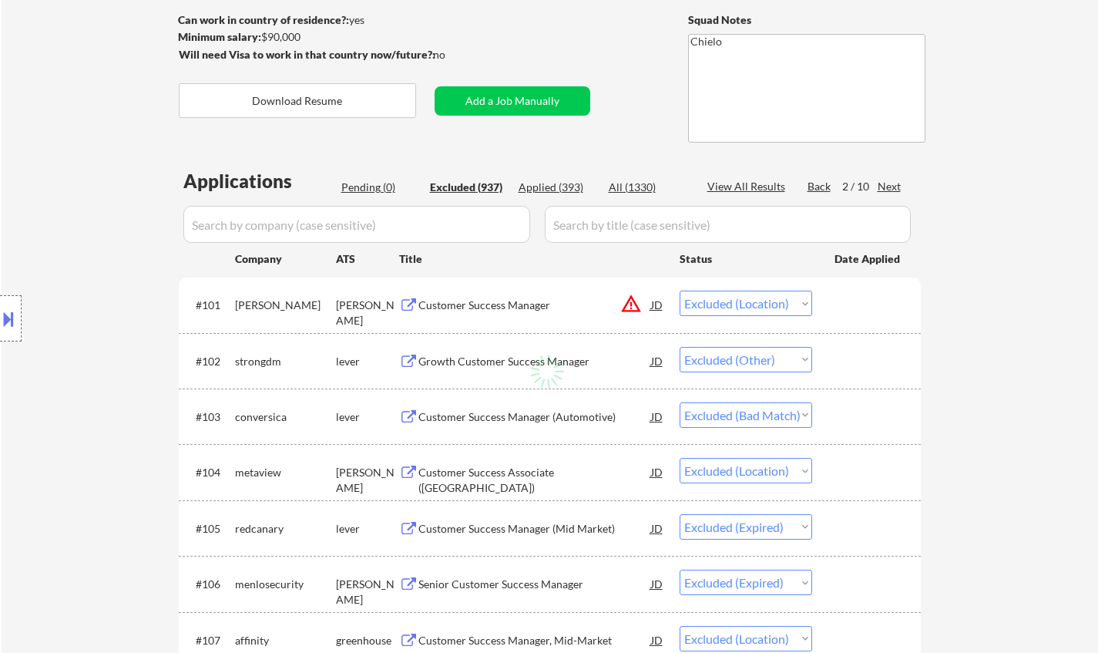
select select ""excluded__bad_match_""
select select ""excluded__expired_""
select select ""excluded__bad_match_""
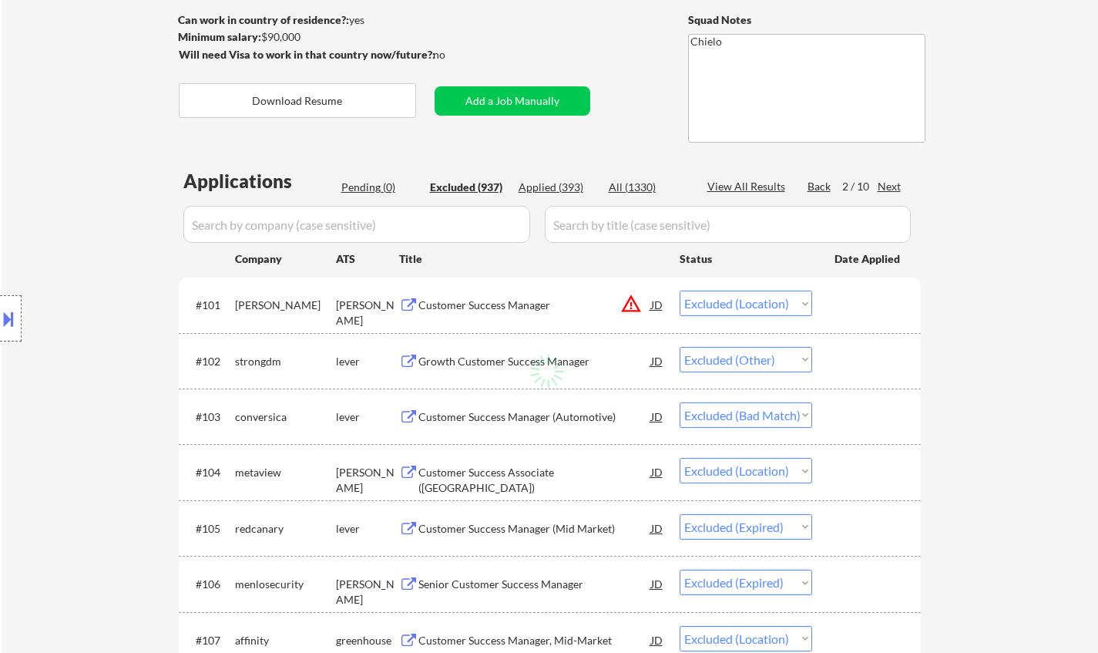
select select ""excluded__location_""
select select ""excluded__expired_""
select select ""excluded__other_""
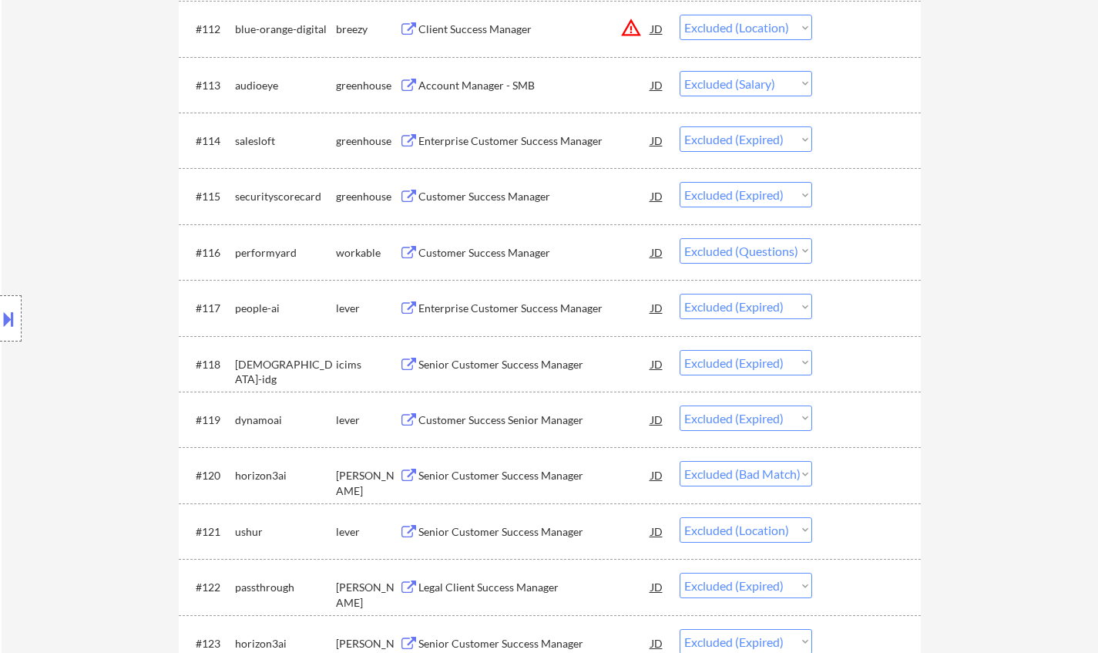
scroll to position [1233, 0]
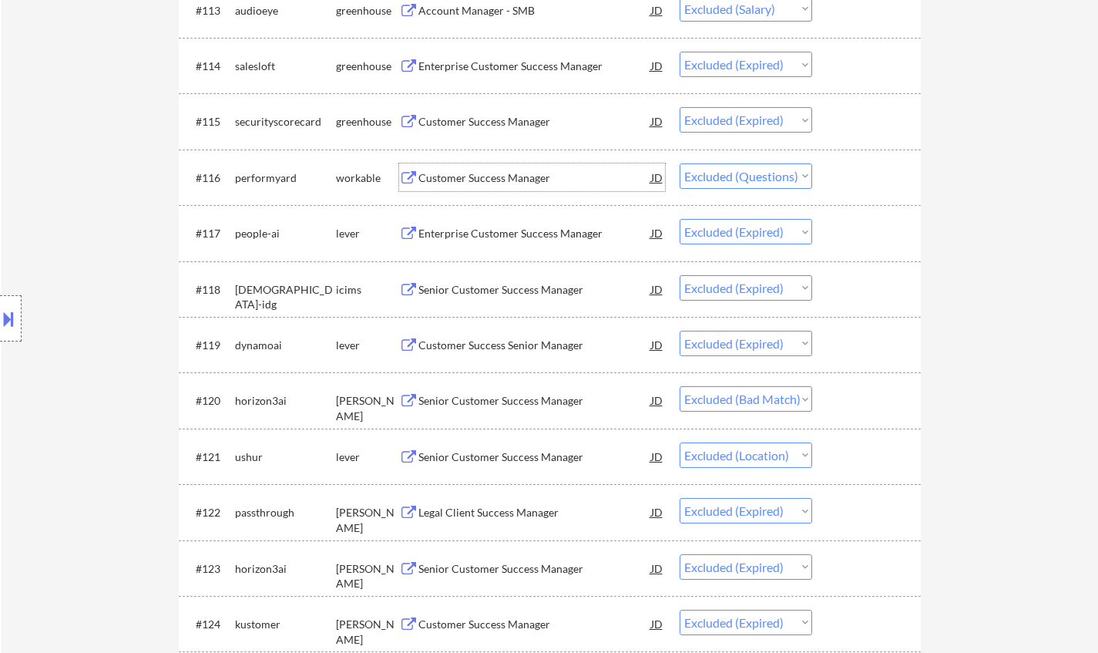
click at [490, 176] on div "Customer Success Manager" at bounding box center [534, 177] width 233 height 15
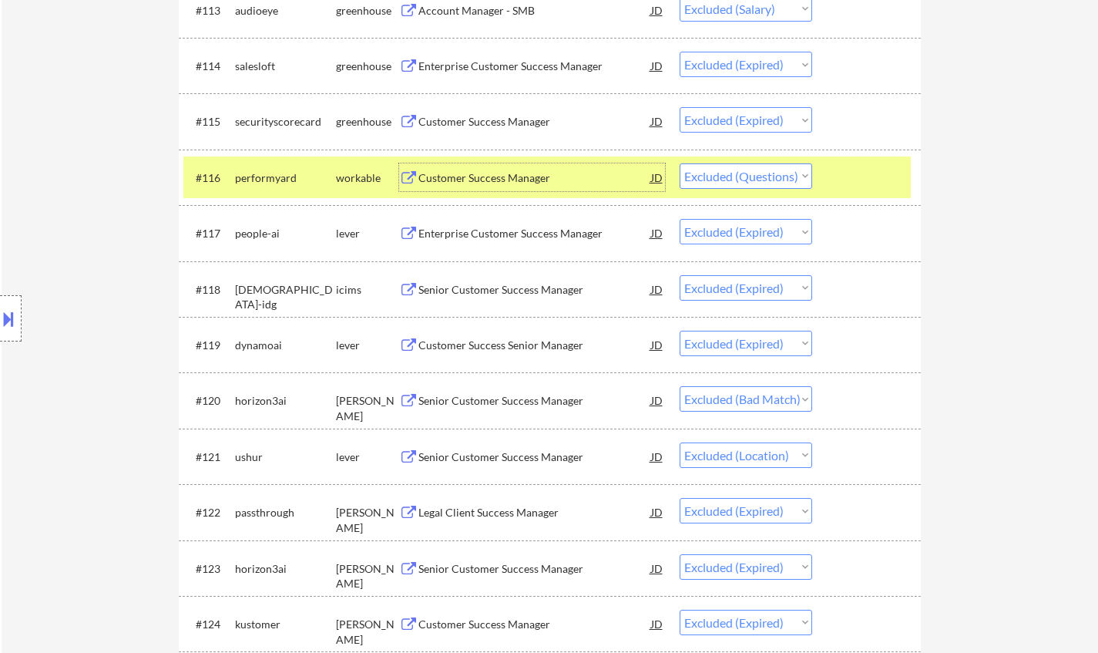
click at [780, 173] on select "Choose an option... Pending Applied Excluded (Questions) Excluded (Expired) Exc…" at bounding box center [746, 175] width 133 height 25
select select ""excluded__expired_""
click at [680, 163] on select "Choose an option... Pending Applied Excluded (Questions) Excluded (Expired) Exc…" at bounding box center [746, 175] width 133 height 25
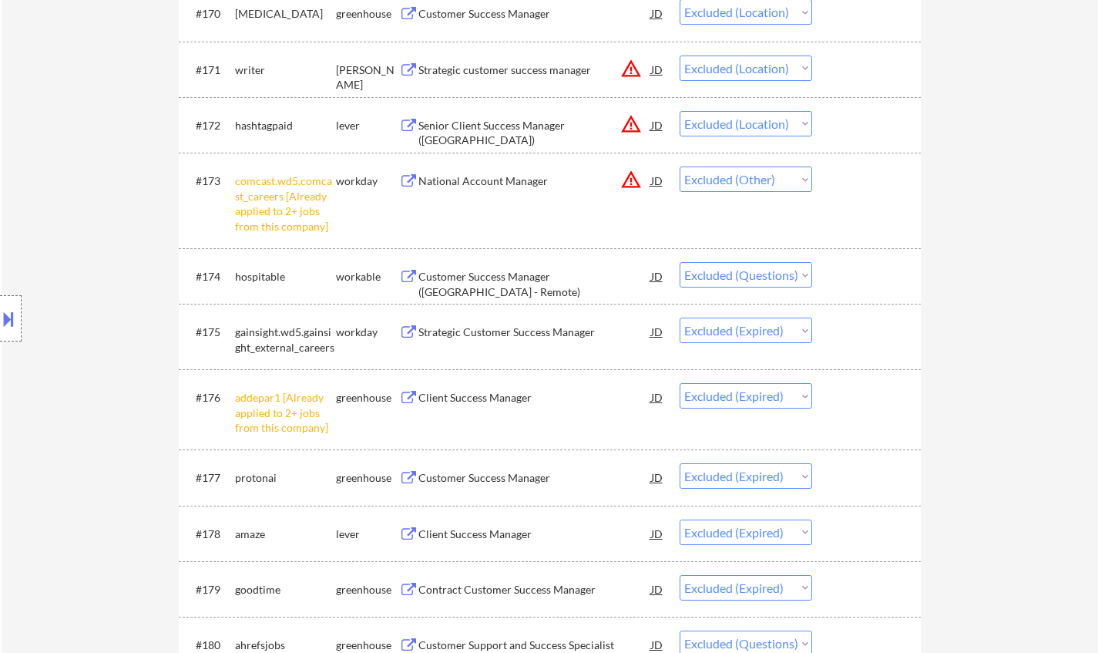
scroll to position [4854, 0]
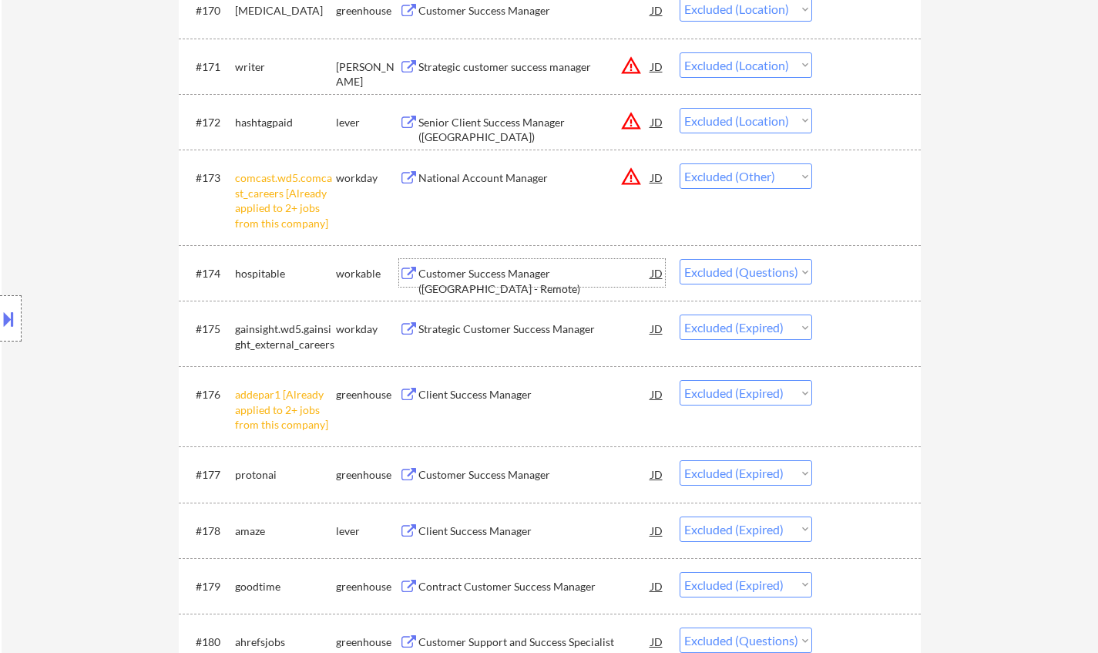
click at [485, 275] on div "Customer Success Manager ([GEOGRAPHIC_DATA] - Remote)" at bounding box center [534, 281] width 233 height 30
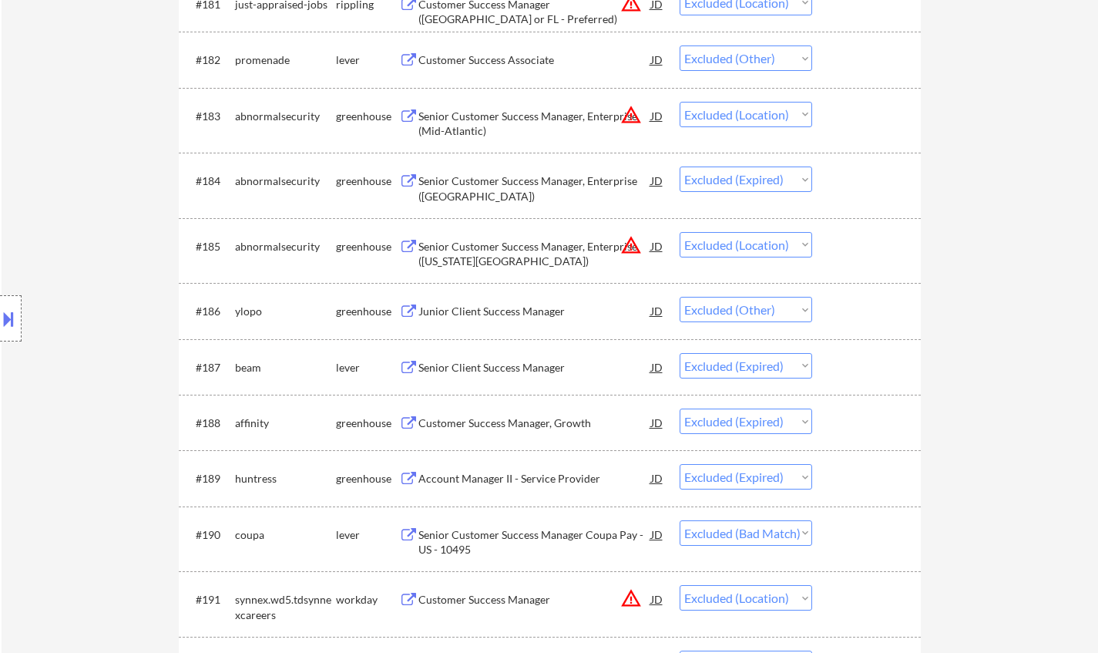
scroll to position [5625, 0]
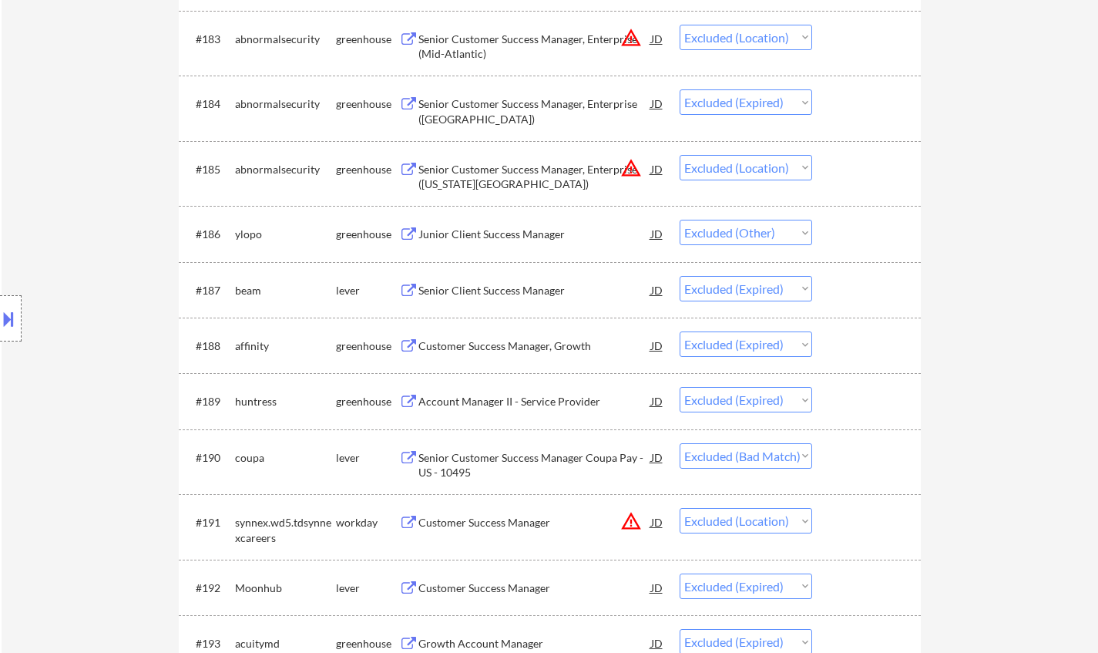
click at [526, 404] on div "Account Manager II - Service Provider" at bounding box center [534, 401] width 233 height 15
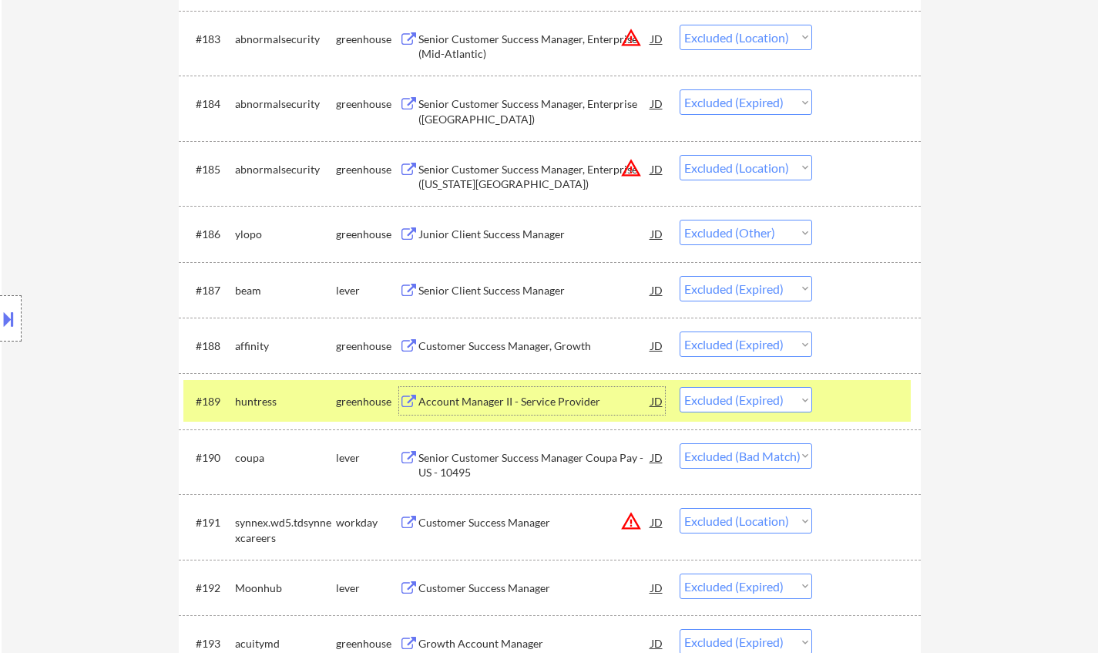
click at [756, 405] on select "Choose an option... Pending Applied Excluded (Questions) Excluded (Expired) Exc…" at bounding box center [746, 399] width 133 height 25
click at [680, 388] on select "Choose an option... Pending Applied Excluded (Questions) Excluded (Expired) Exc…" at bounding box center [746, 399] width 133 height 25
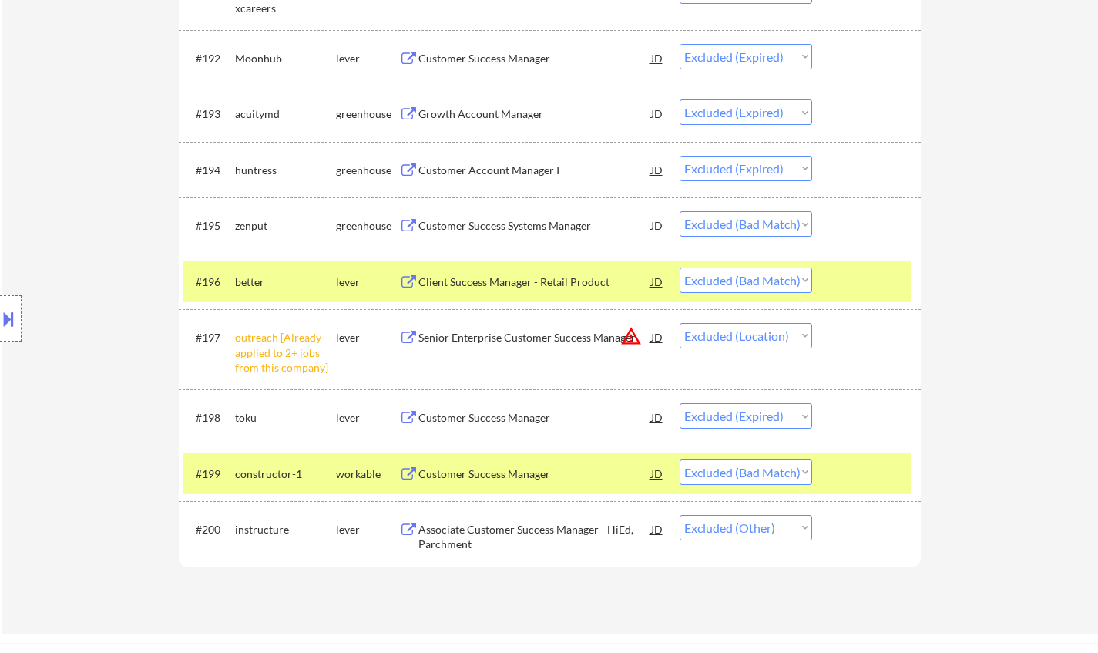
scroll to position [6164, 0]
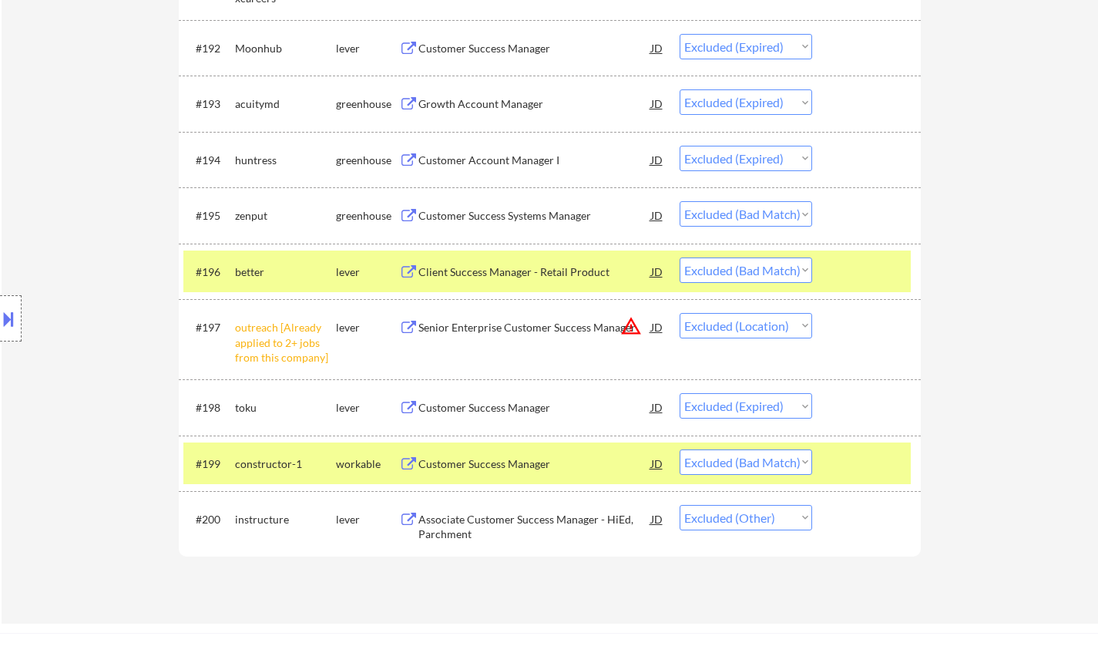
click at [484, 468] on div "Customer Success Manager" at bounding box center [534, 463] width 233 height 15
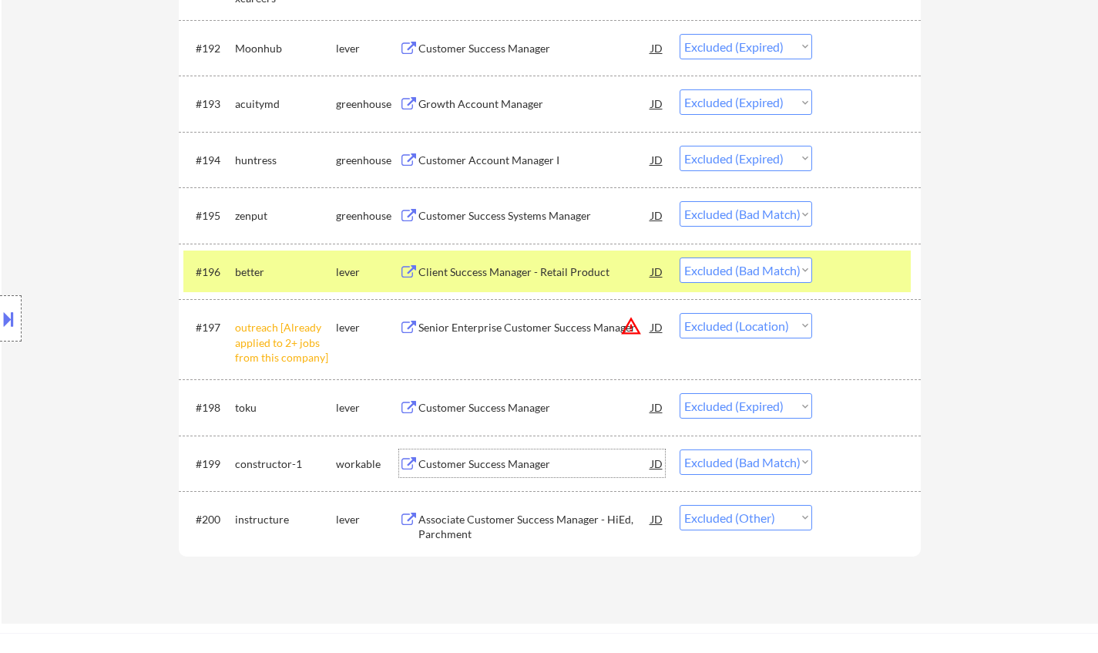
click at [777, 457] on select "Choose an option... Pending Applied Excluded (Questions) Excluded (Expired) Exc…" at bounding box center [746, 461] width 133 height 25
select select ""excluded__expired_""
click at [680, 449] on select "Choose an option... Pending Applied Excluded (Questions) Excluded (Expired) Exc…" at bounding box center [746, 461] width 133 height 25
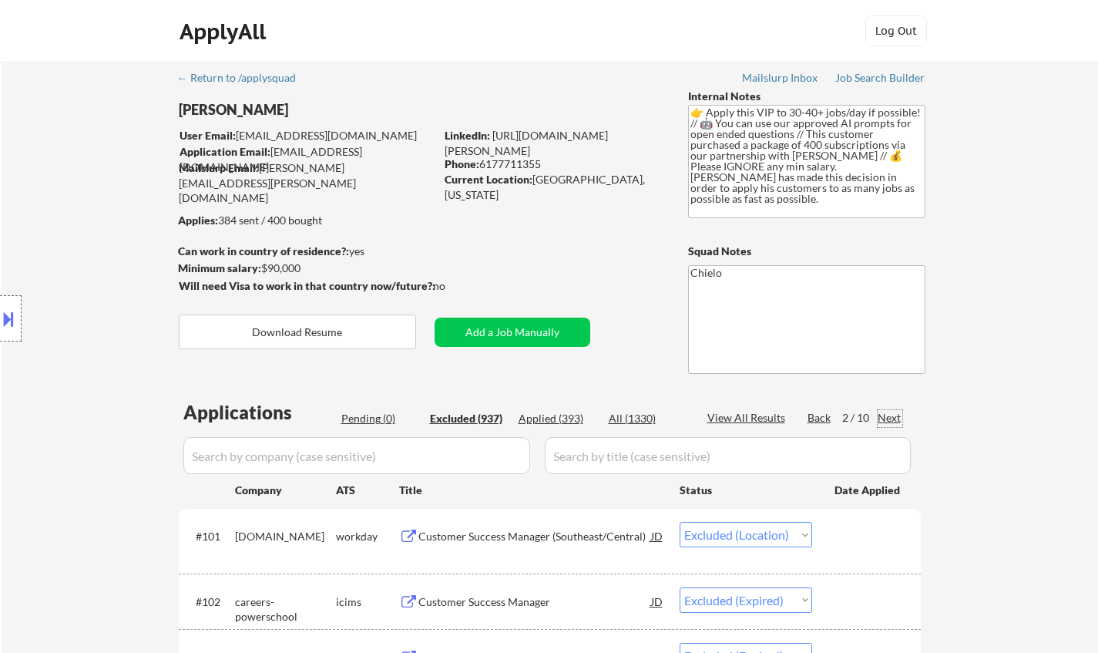
click at [892, 419] on div "Next" at bounding box center [890, 417] width 25 height 15
select select ""excluded__bad_match_""
select select ""excluded__location_""
select select ""excluded__other_""
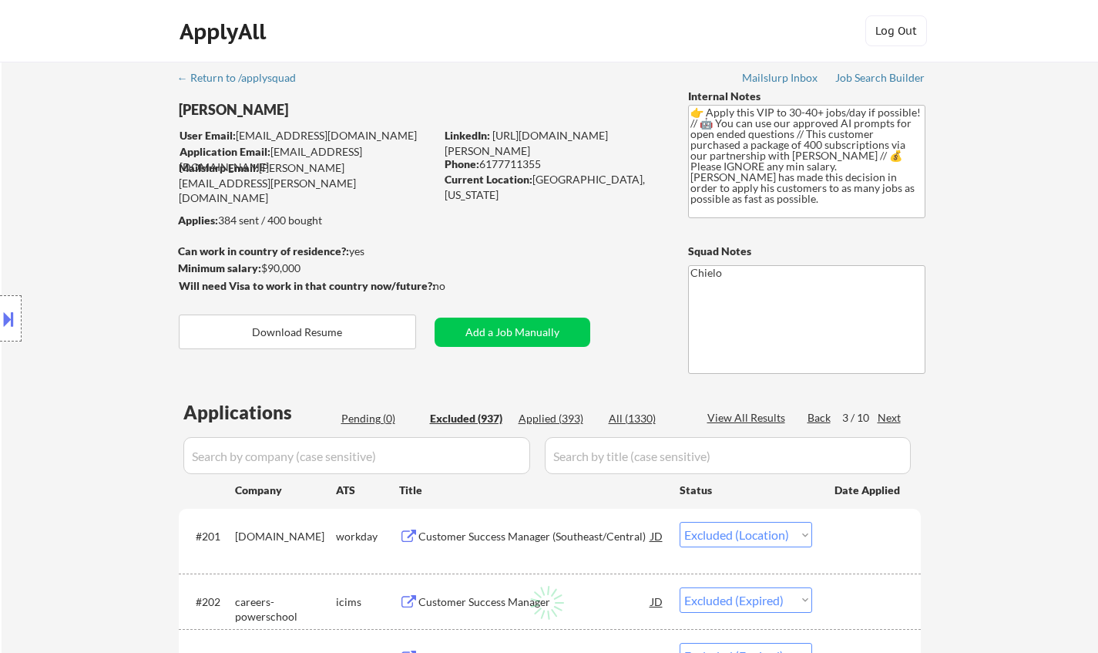
select select ""excluded__expired_""
select select ""excluded__location_""
select select ""excluded__bad_match_""
select select ""excluded__location_""
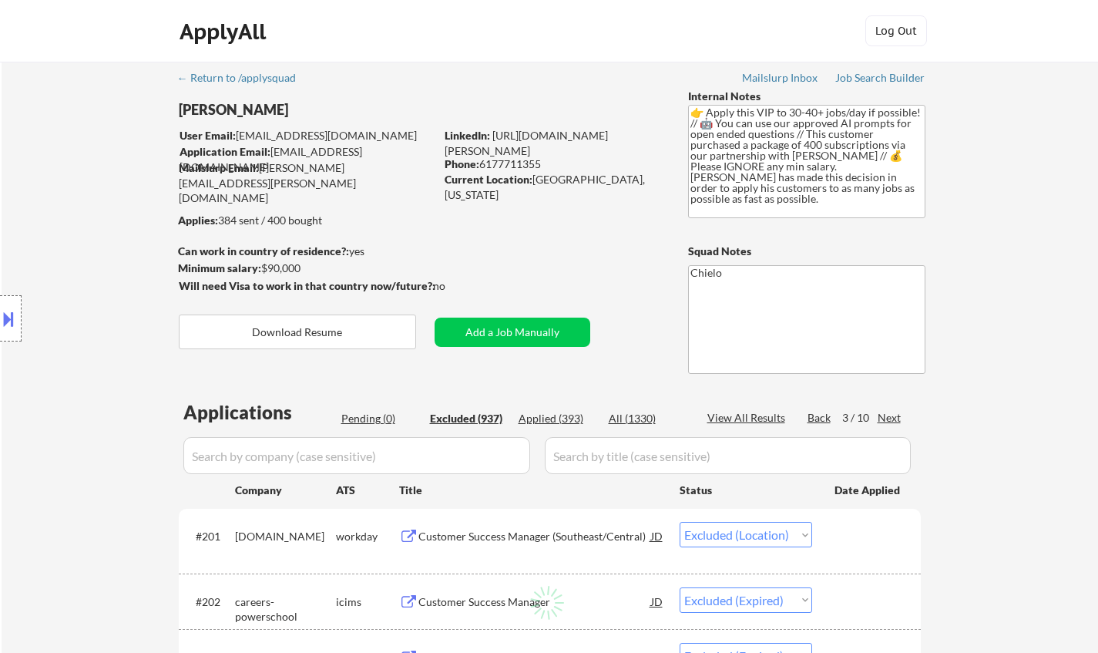
select select ""excluded__location_""
select select ""excluded__bad_match_""
select select ""excluded__other_""
select select ""excluded__location_""
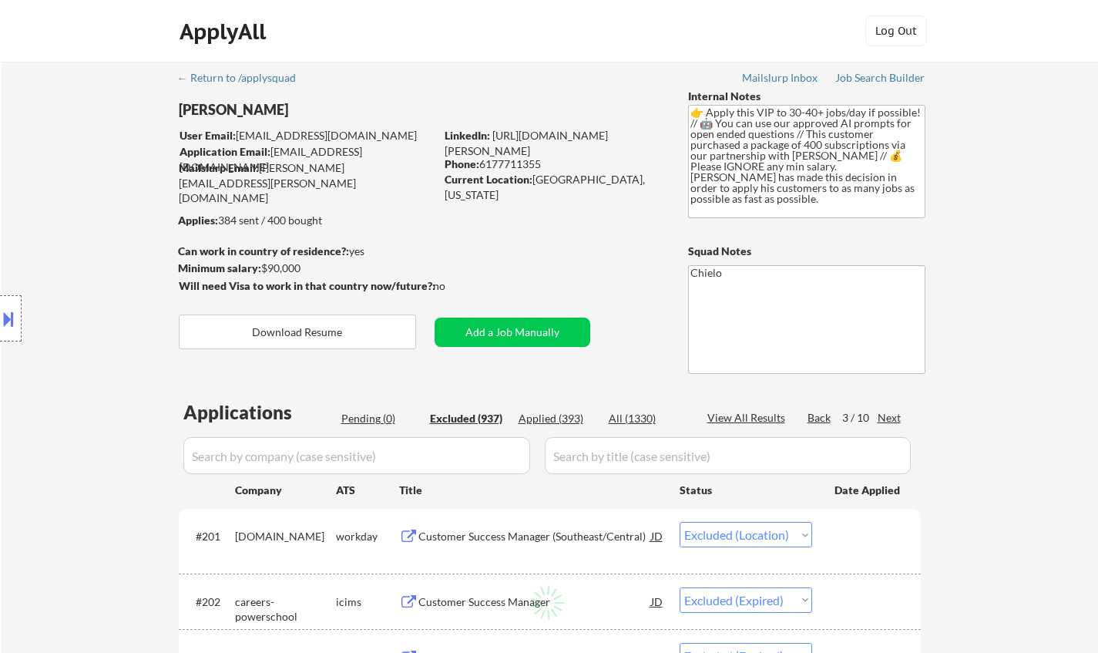
select select ""excluded__location_""
select select ""excluded__other_""
select select ""excluded""
select select ""excluded__location_""
select select ""excluded__expired_""
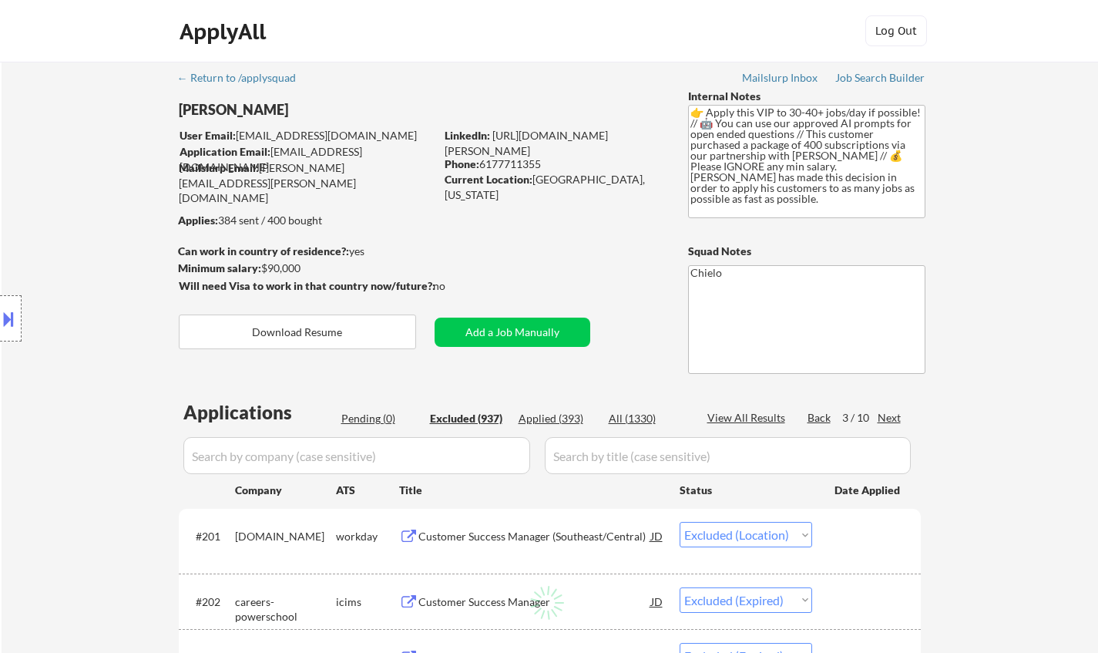
select select ""excluded__salary_""
select select ""excluded__expired_""
select select ""excluded__location_""
select select ""excluded__bad_match_""
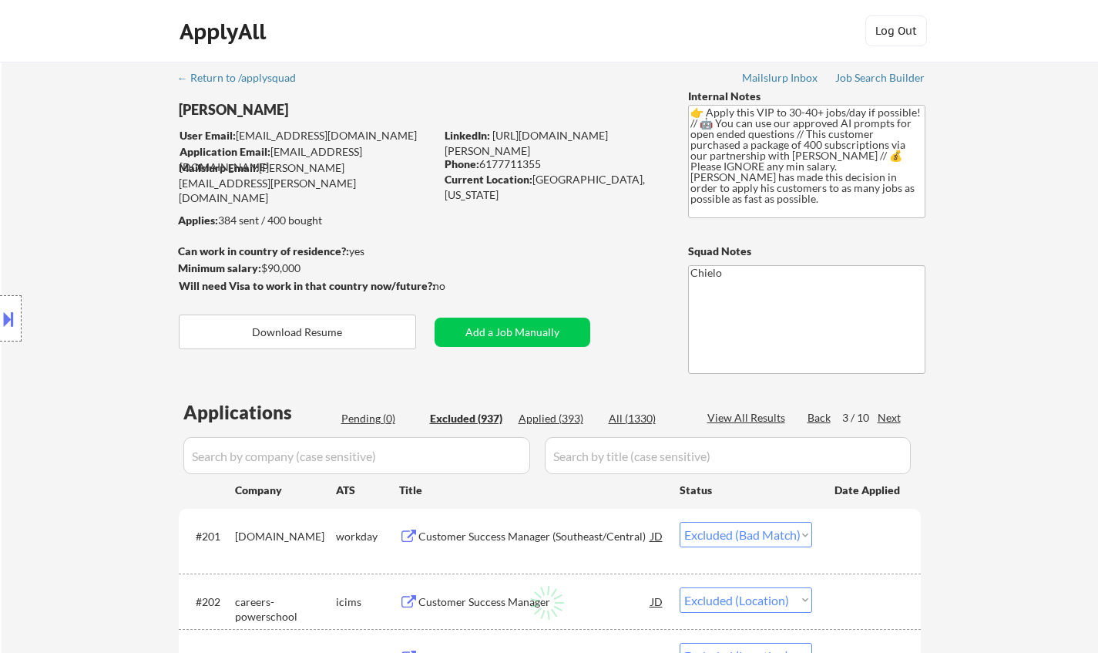
select select ""excluded__other_""
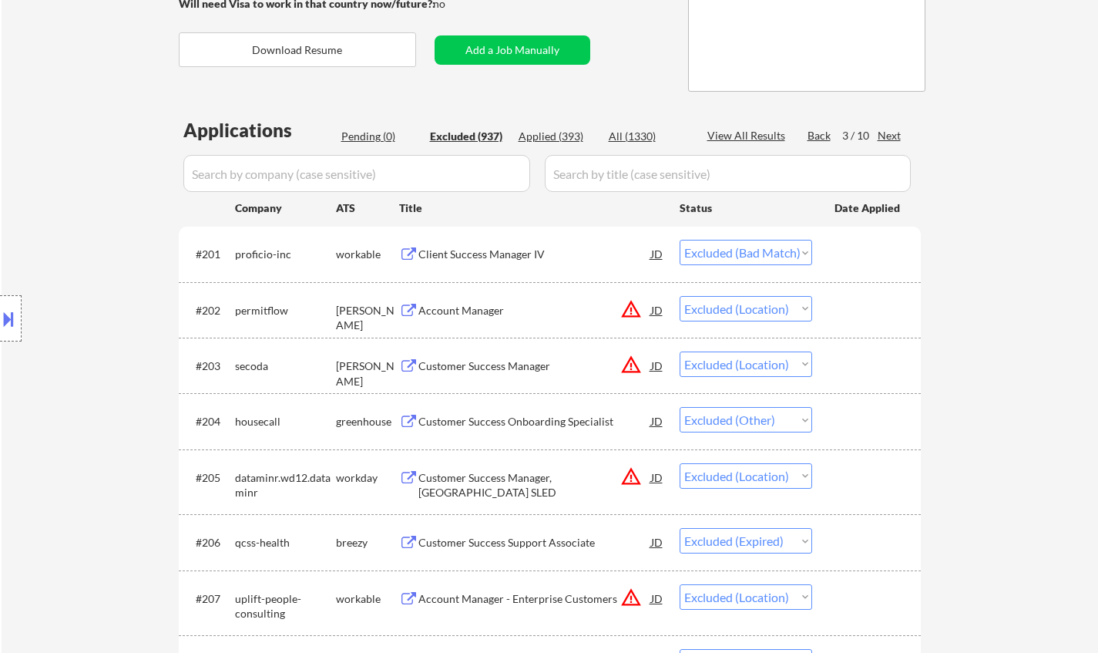
scroll to position [308, 0]
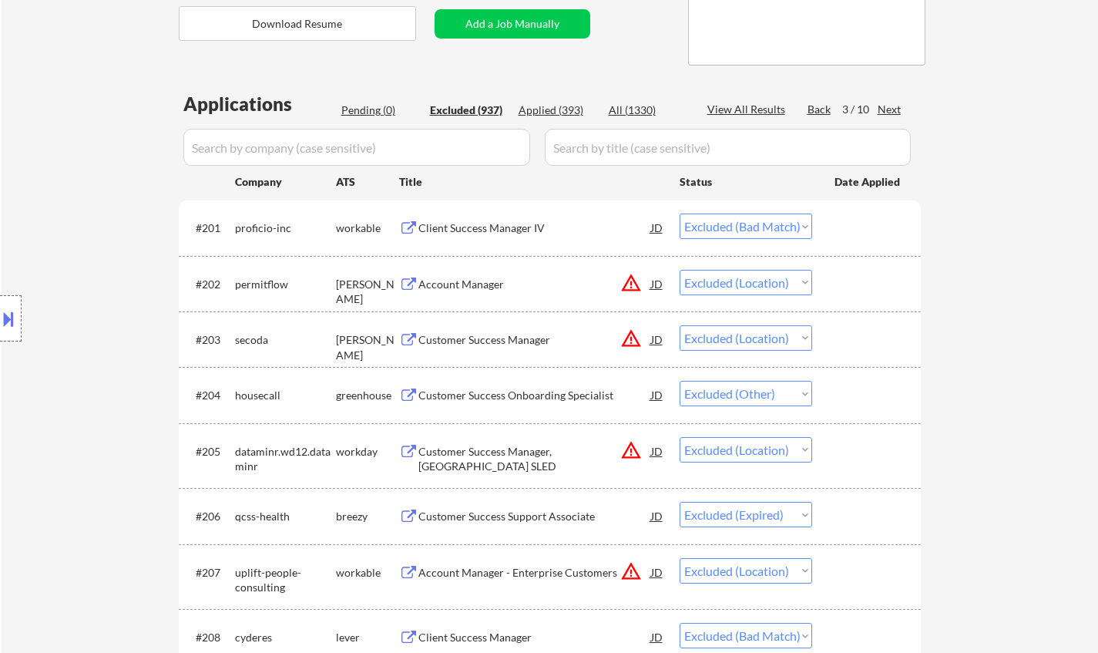
click at [465, 224] on div "Client Success Manager IV" at bounding box center [534, 227] width 233 height 15
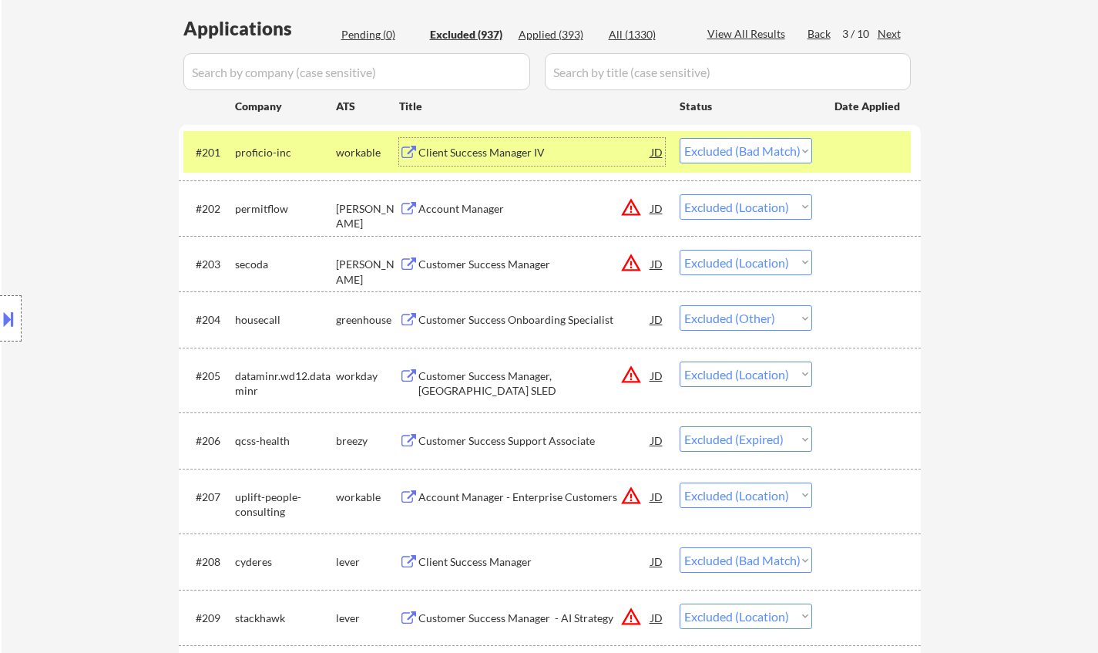
scroll to position [539, 0]
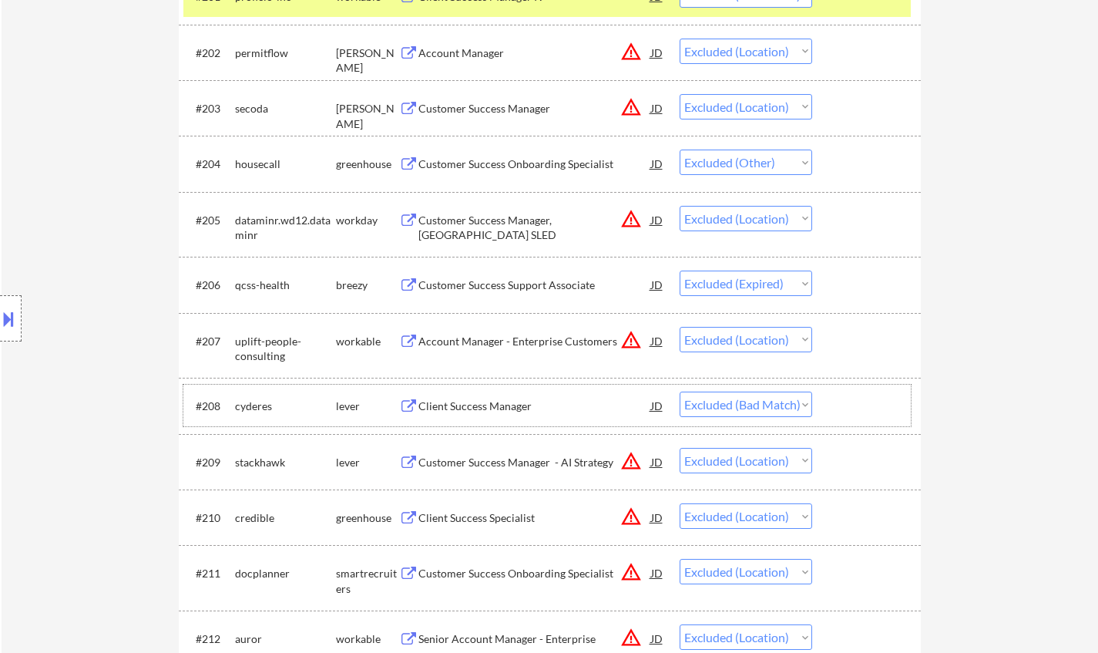
click at [455, 390] on div "#208 cyderes lever Client Success Manager JD Choose an option... Pending Applie…" at bounding box center [546, 405] width 727 height 42
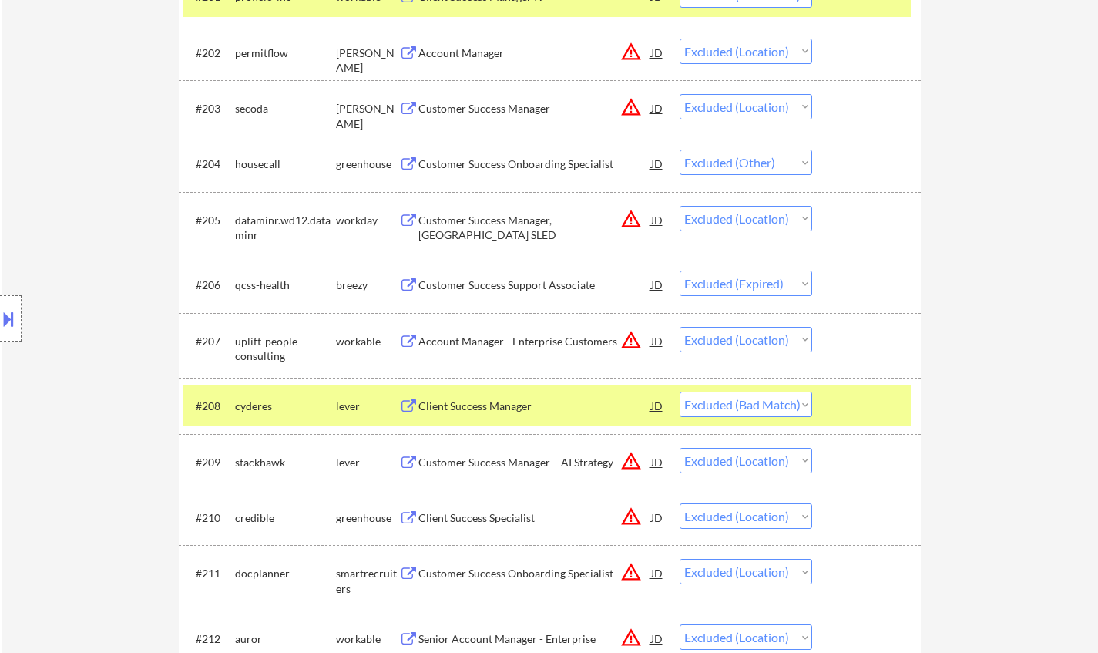
click at [463, 405] on div "Client Success Manager" at bounding box center [534, 405] width 233 height 15
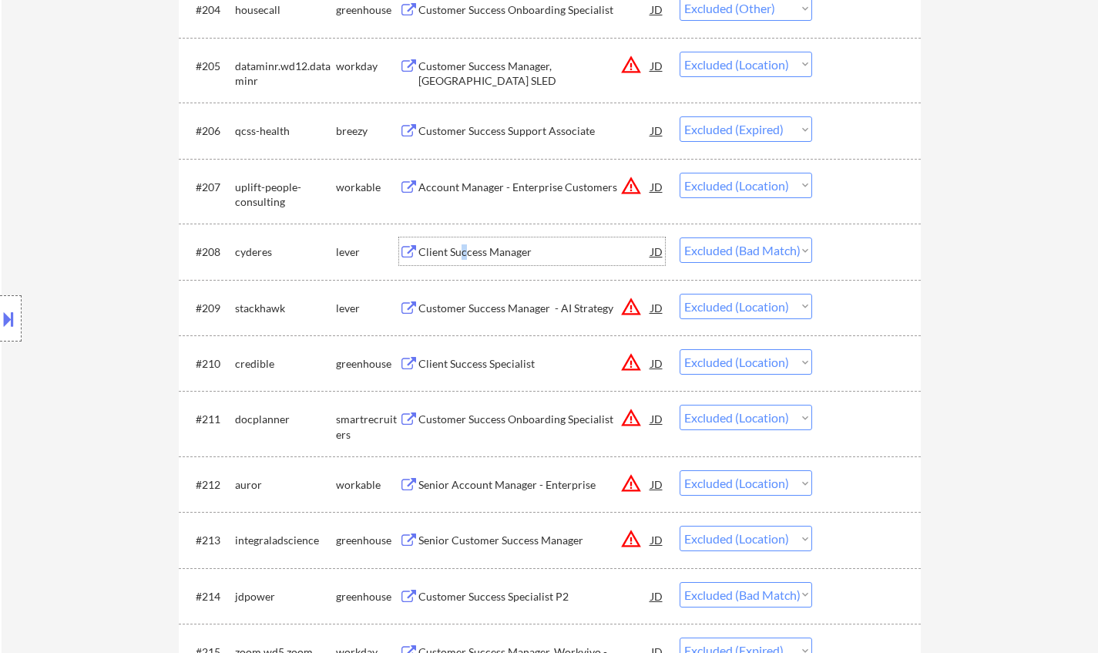
scroll to position [925, 0]
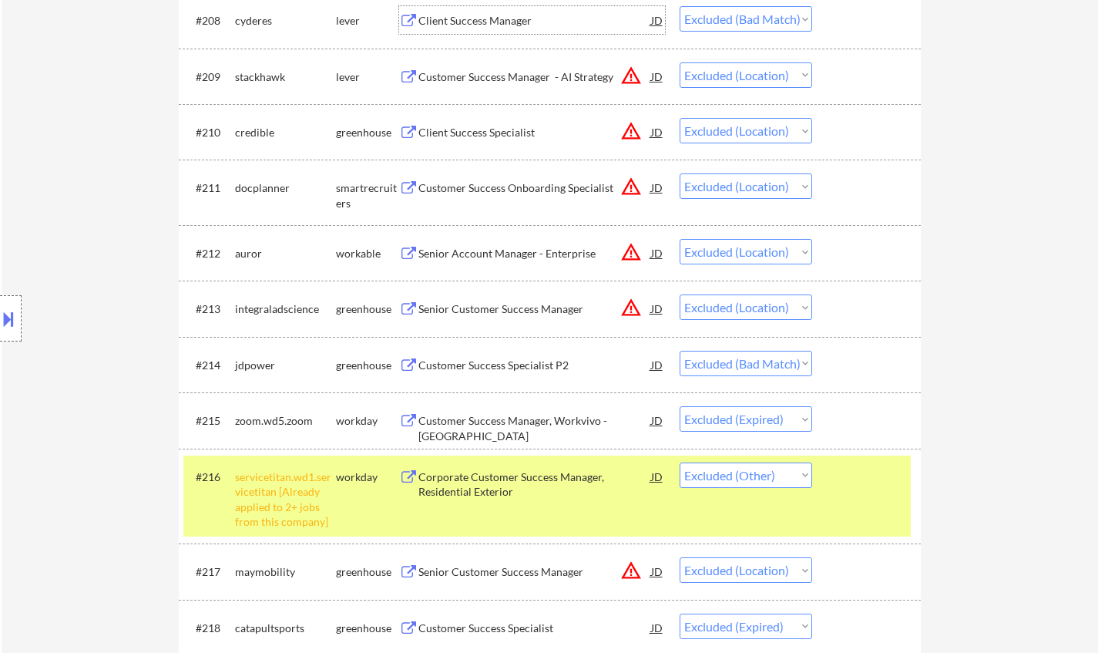
click at [489, 369] on div "Customer Success Specialist P2" at bounding box center [534, 365] width 233 height 15
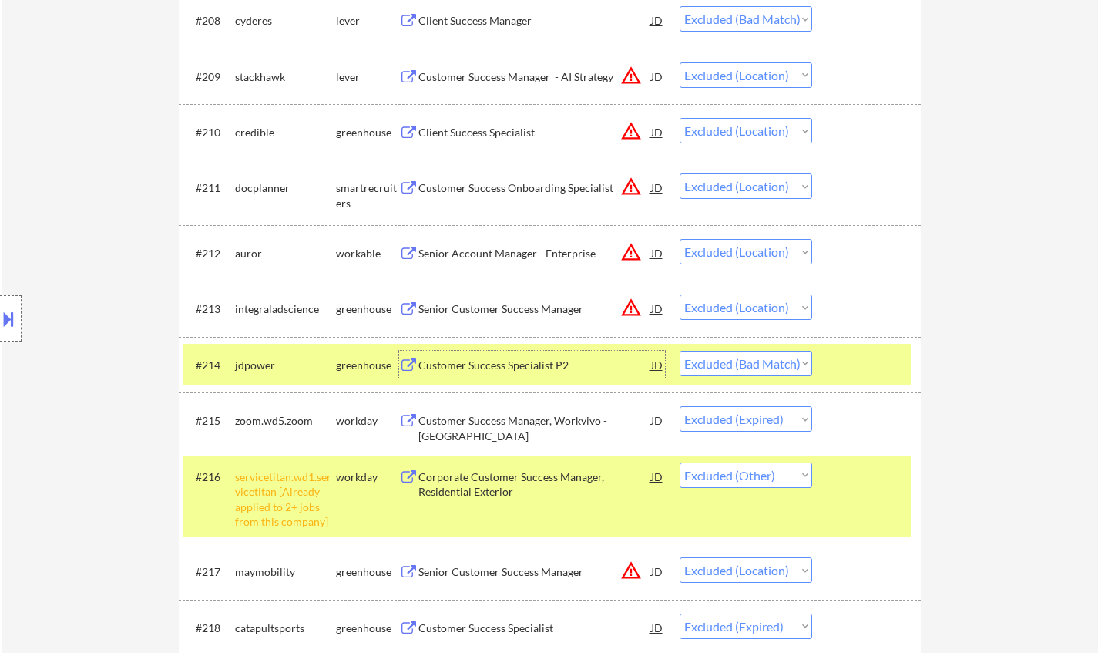
click at [766, 369] on select "Choose an option... Pending Applied Excluded (Questions) Excluded (Expired) Exc…" at bounding box center [746, 363] width 133 height 25
click at [680, 351] on select "Choose an option... Pending Applied Excluded (Questions) Excluded (Expired) Exc…" at bounding box center [746, 363] width 133 height 25
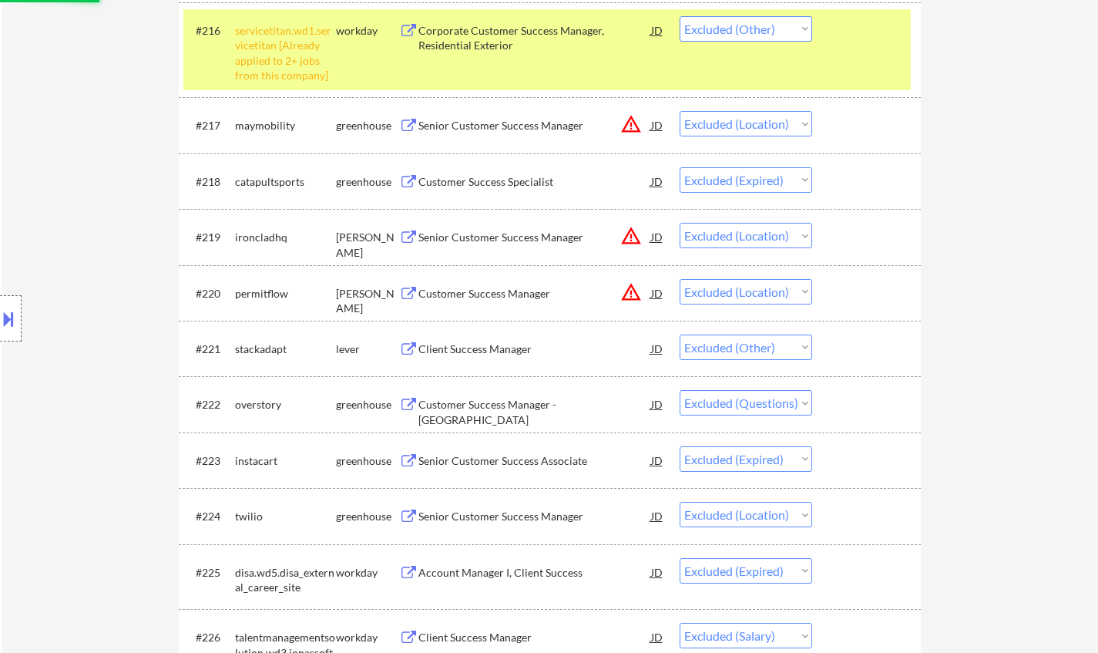
scroll to position [1387, 0]
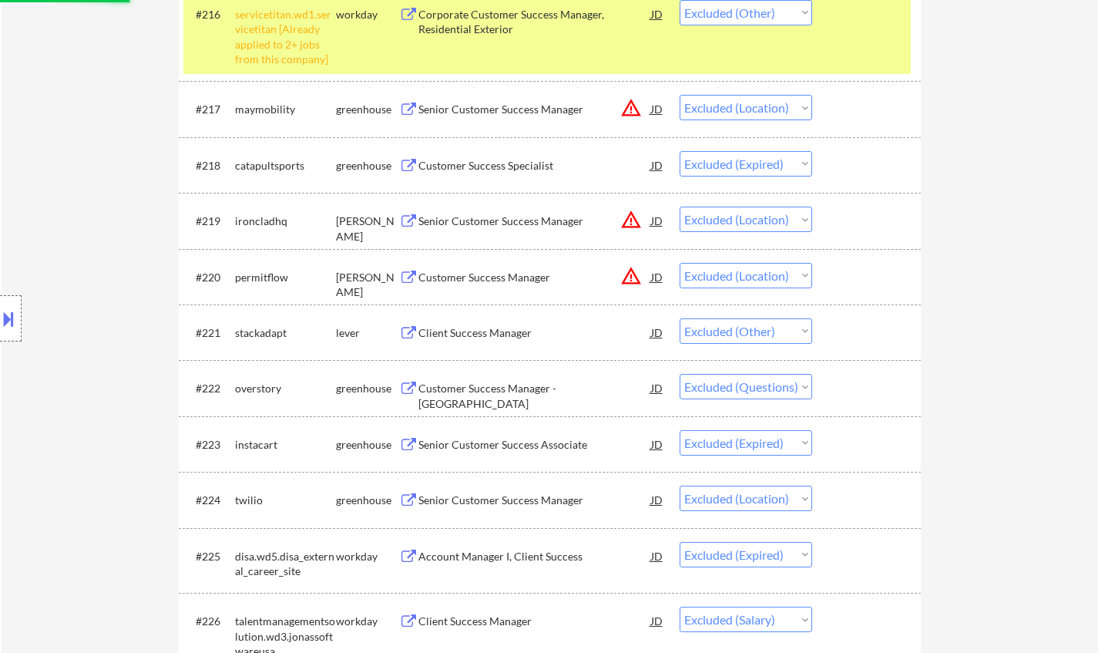
click at [529, 386] on div "Customer Success Manager - [GEOGRAPHIC_DATA]" at bounding box center [534, 396] width 233 height 30
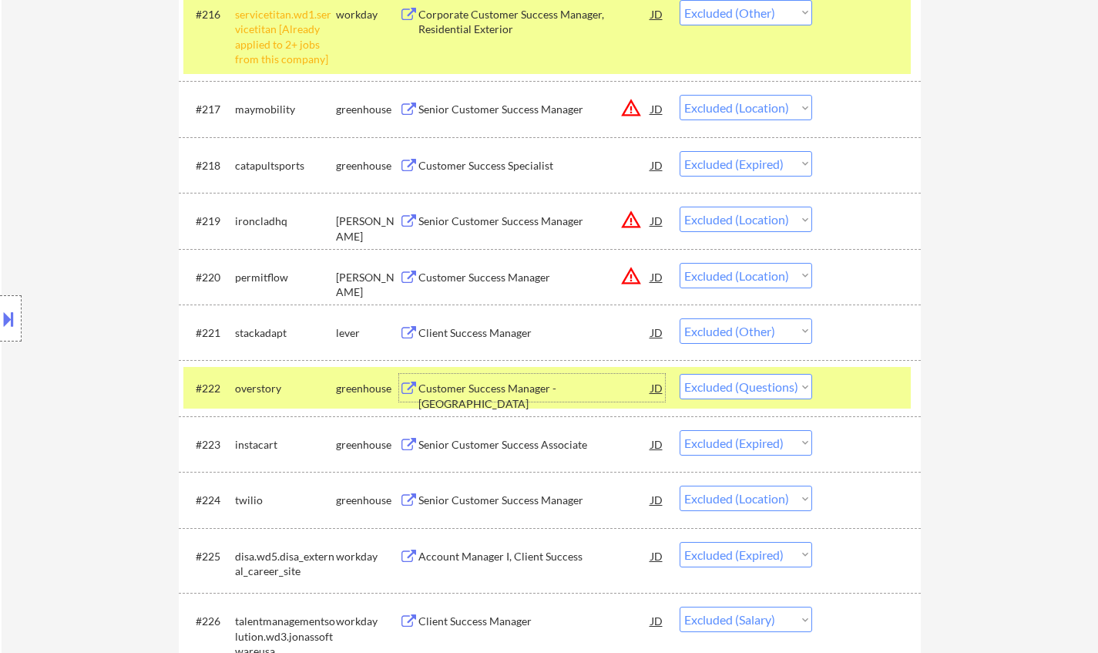
click at [782, 384] on select "Choose an option... Pending Applied Excluded (Questions) Excluded (Expired) Exc…" at bounding box center [746, 386] width 133 height 25
click at [680, 374] on select "Choose an option... Pending Applied Excluded (Questions) Excluded (Expired) Exc…" at bounding box center [746, 386] width 133 height 25
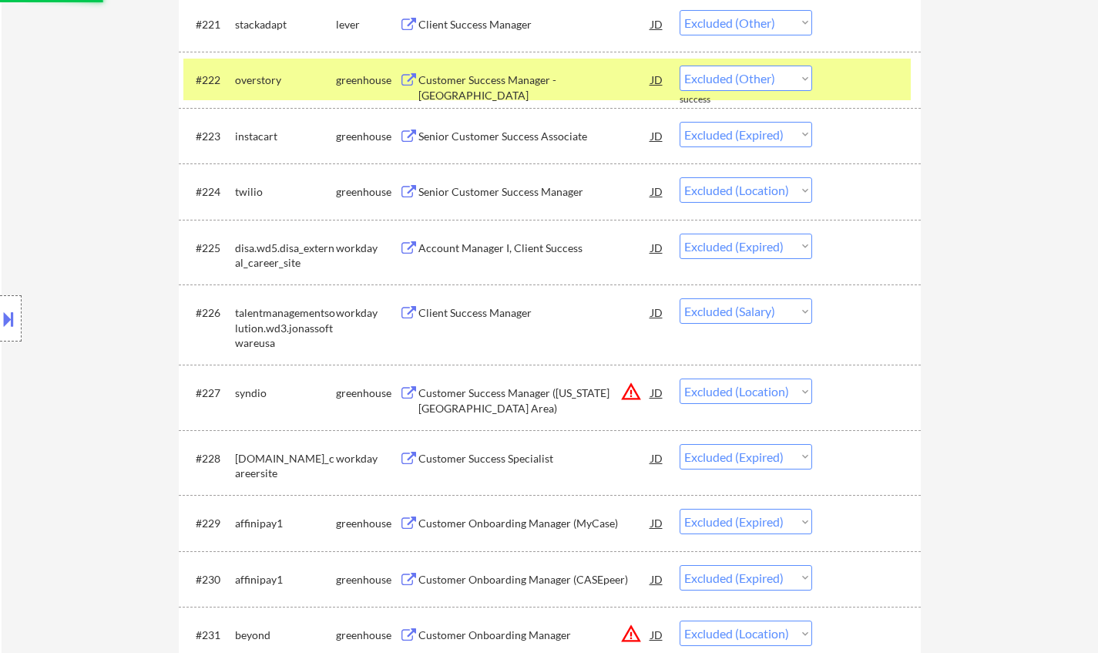
scroll to position [1926, 0]
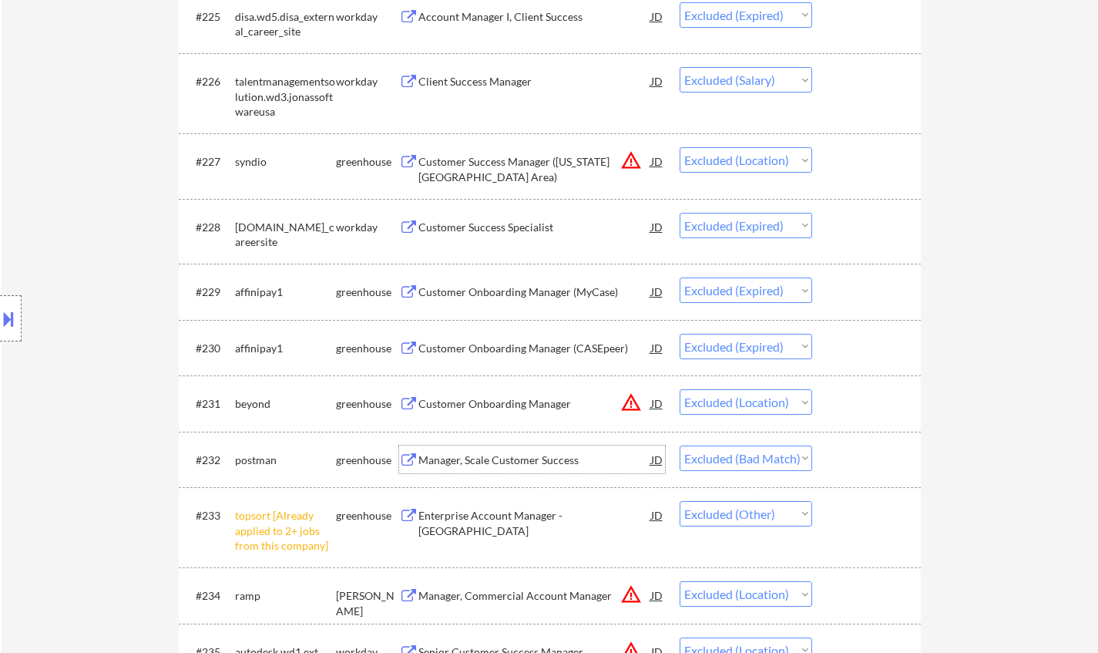
click at [506, 462] on div "Manager, Scale Customer Success" at bounding box center [534, 459] width 233 height 15
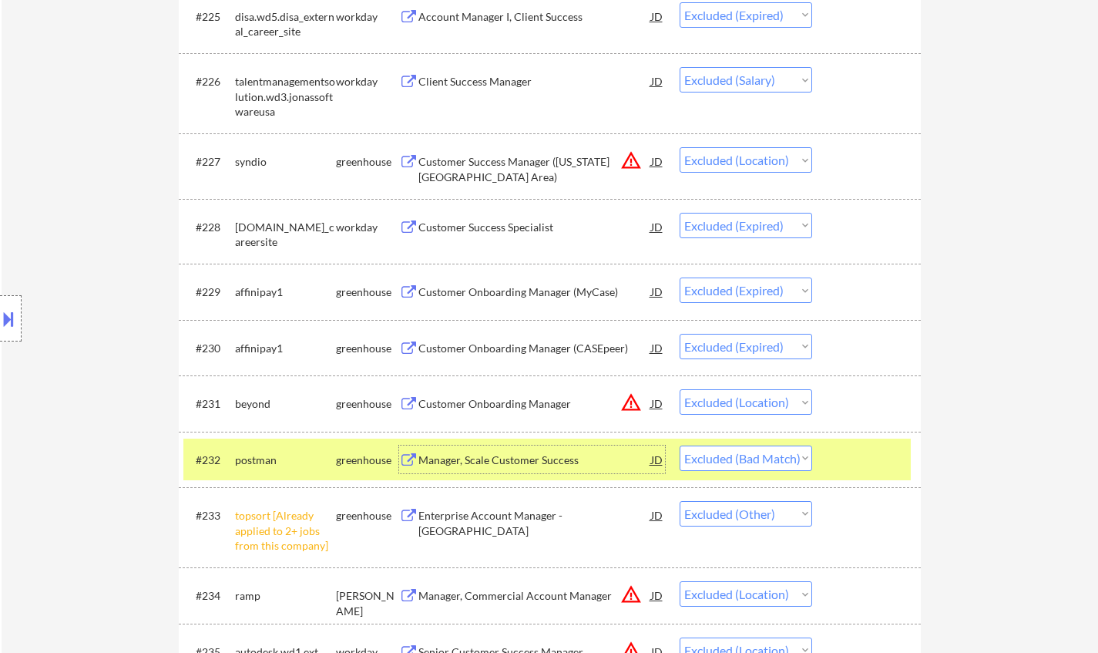
click at [768, 458] on select "Choose an option... Pending Applied Excluded (Questions) Excluded (Expired) Exc…" at bounding box center [746, 457] width 133 height 25
click at [680, 445] on select "Choose an option... Pending Applied Excluded (Questions) Excluded (Expired) Exc…" at bounding box center [746, 457] width 133 height 25
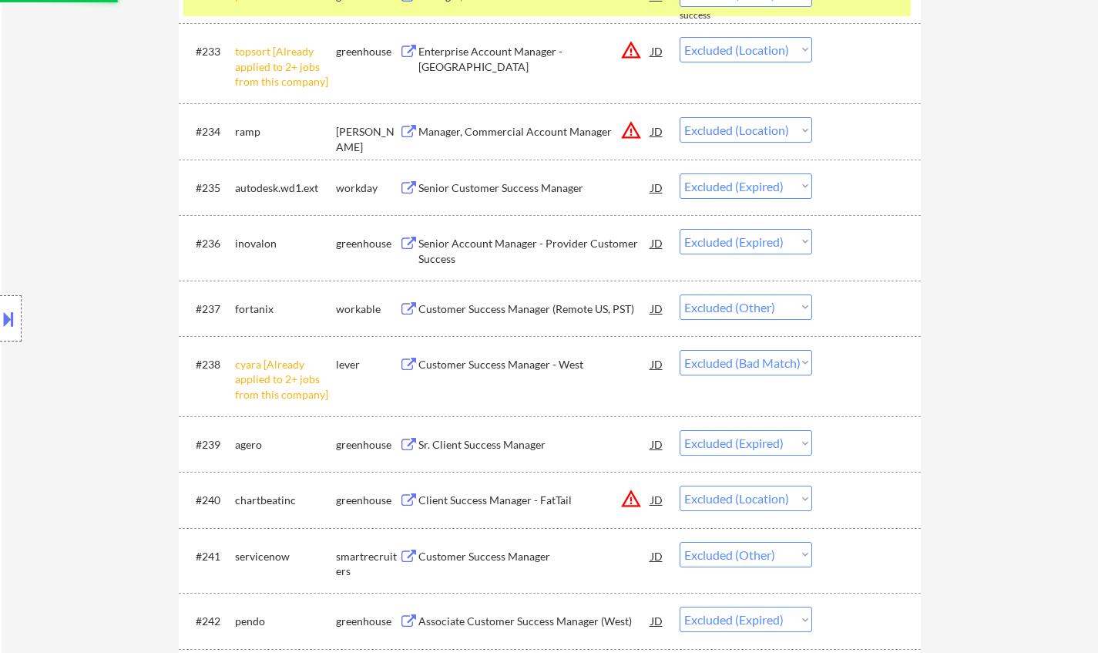
scroll to position [2543, 0]
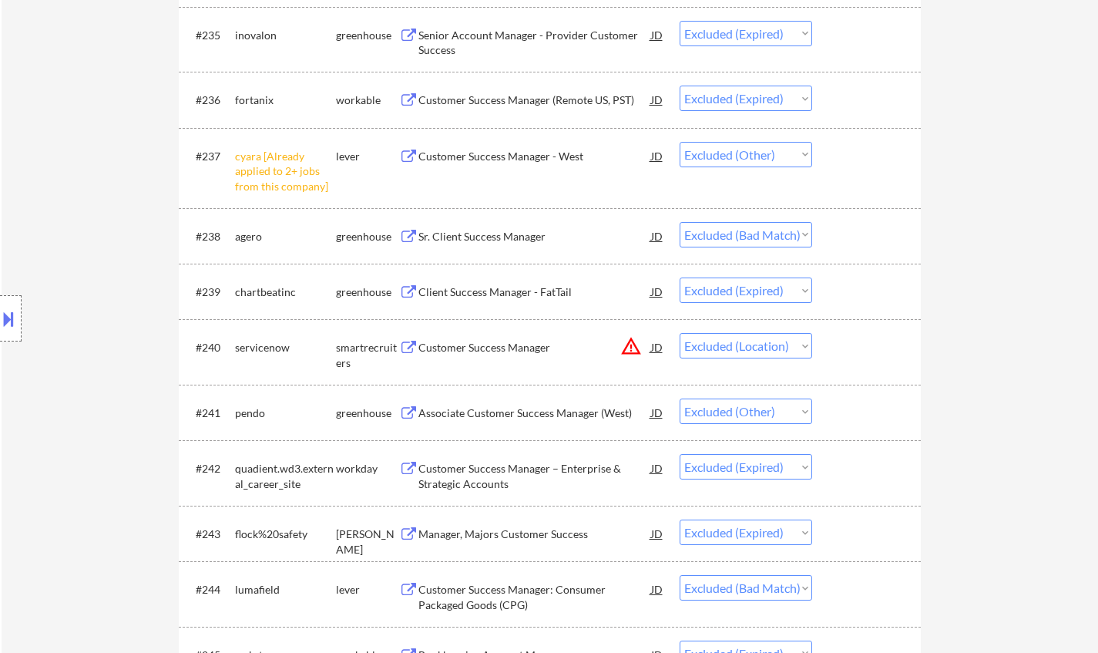
click at [496, 233] on div "Sr. Client Success Manager" at bounding box center [534, 236] width 233 height 15
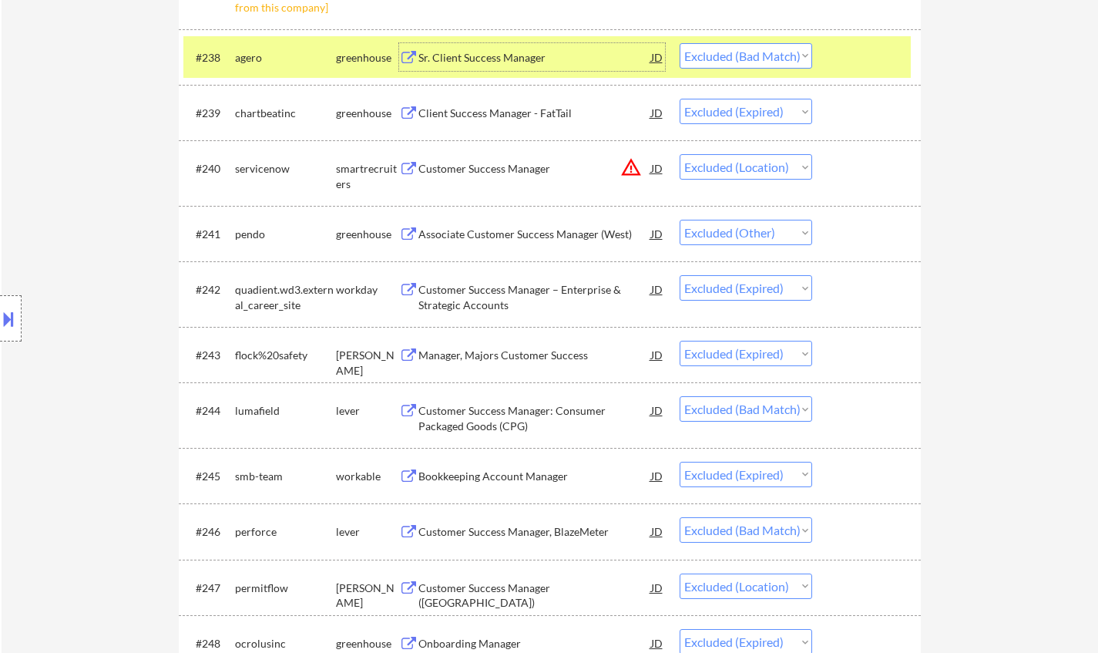
scroll to position [2851, 0]
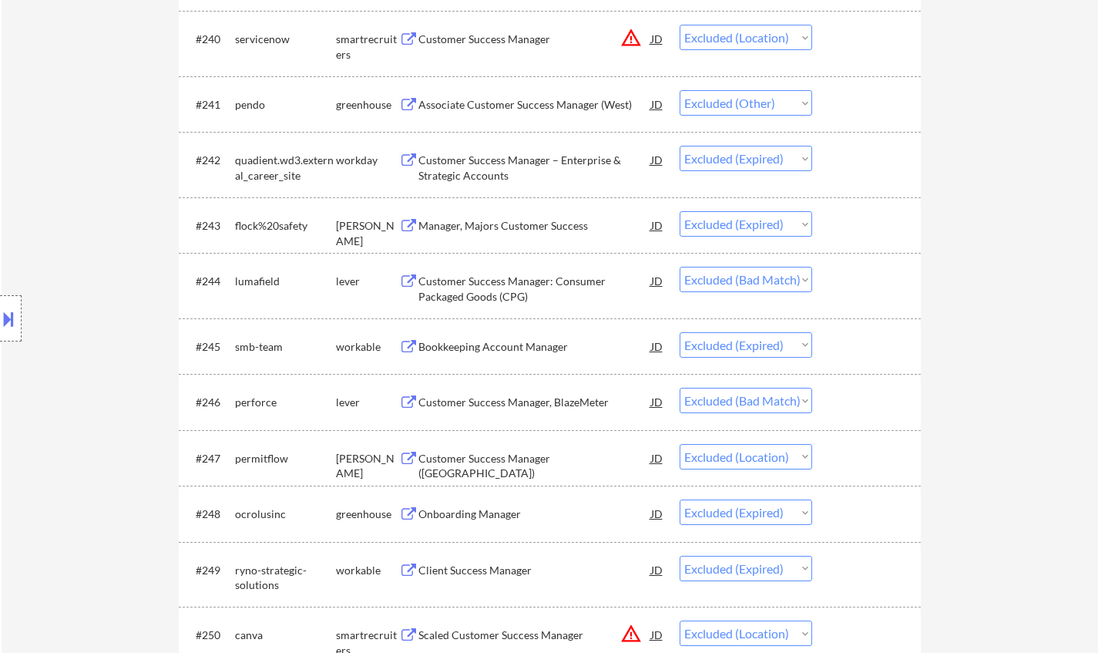
click at [465, 401] on div "Customer Success Manager, BlazeMeter" at bounding box center [534, 402] width 233 height 15
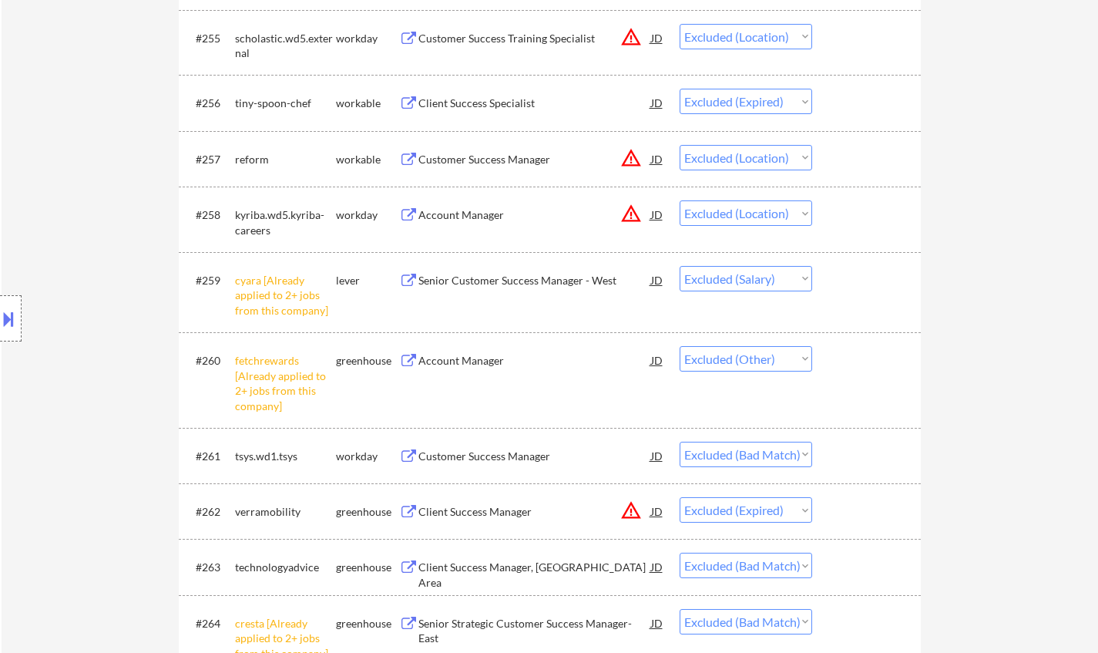
scroll to position [3930, 0]
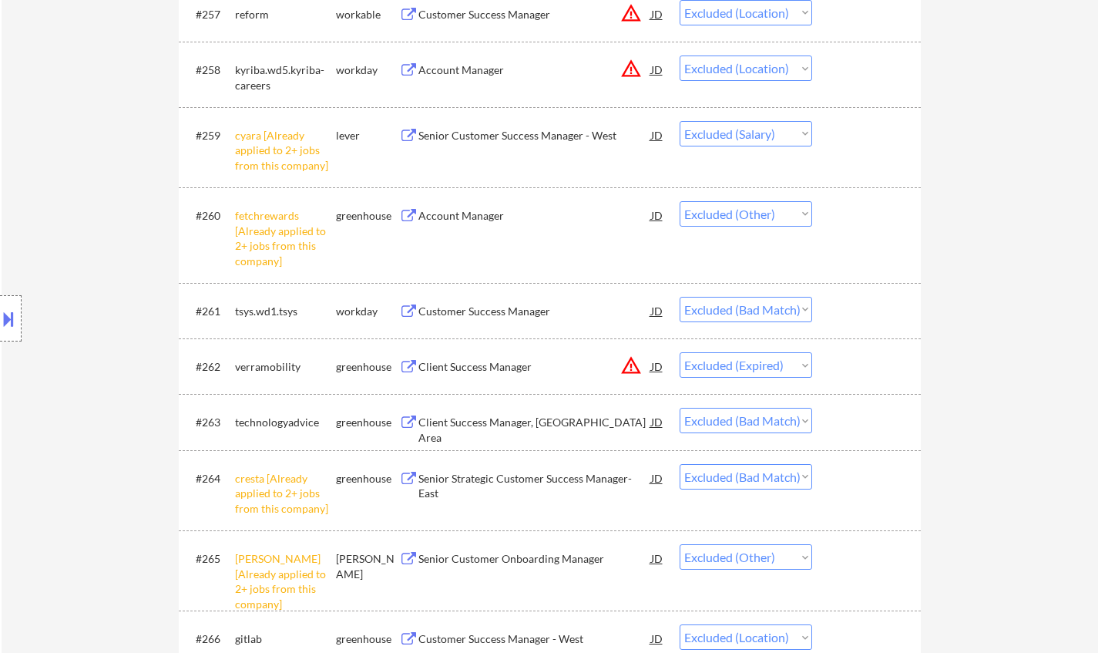
click at [475, 311] on div "Customer Success Manager" at bounding box center [534, 311] width 233 height 15
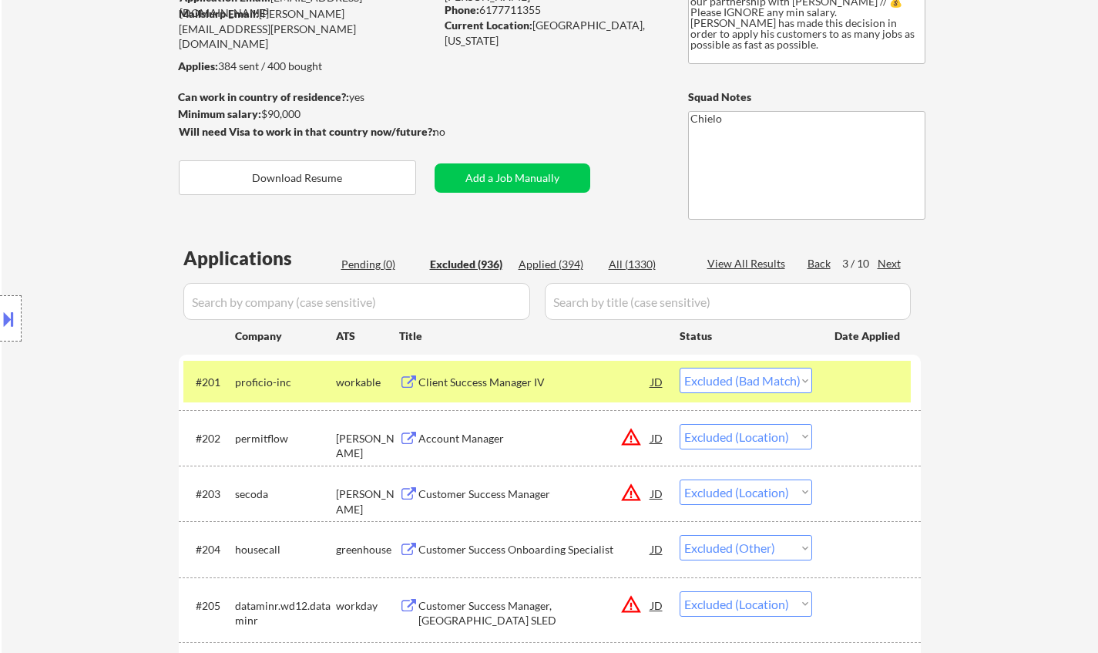
scroll to position [0, 0]
